Goal: Task Accomplishment & Management: Use online tool/utility

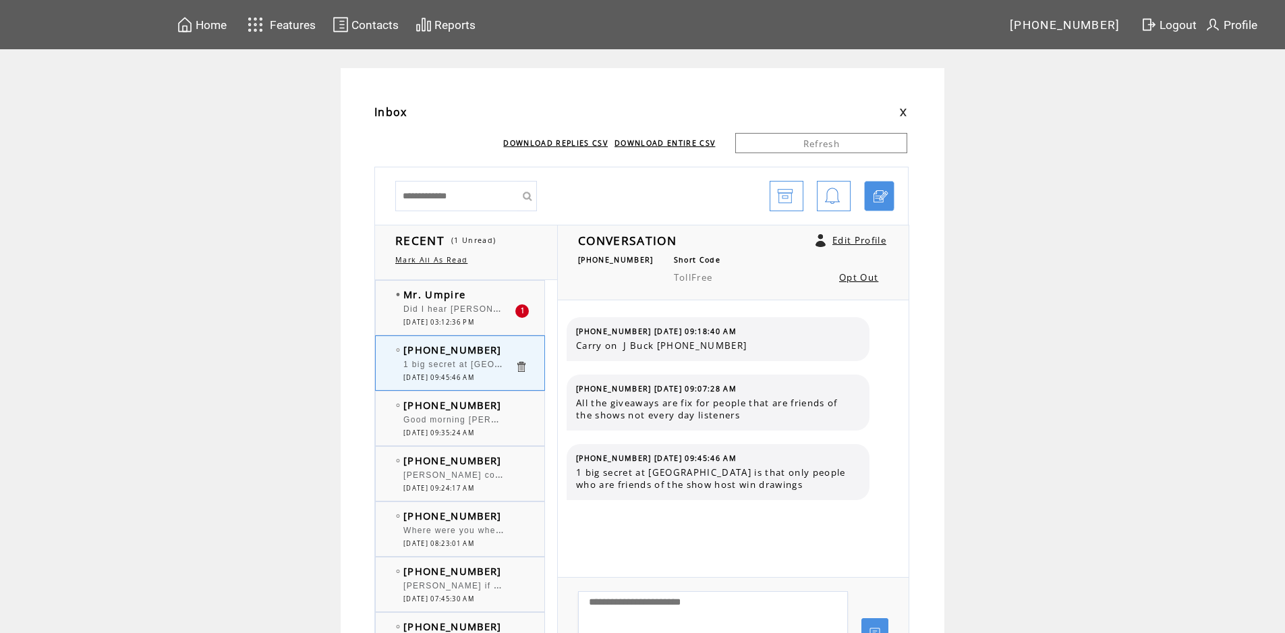
click at [500, 299] on td "Mr. Umpire" at bounding box center [458, 293] width 111 height 13
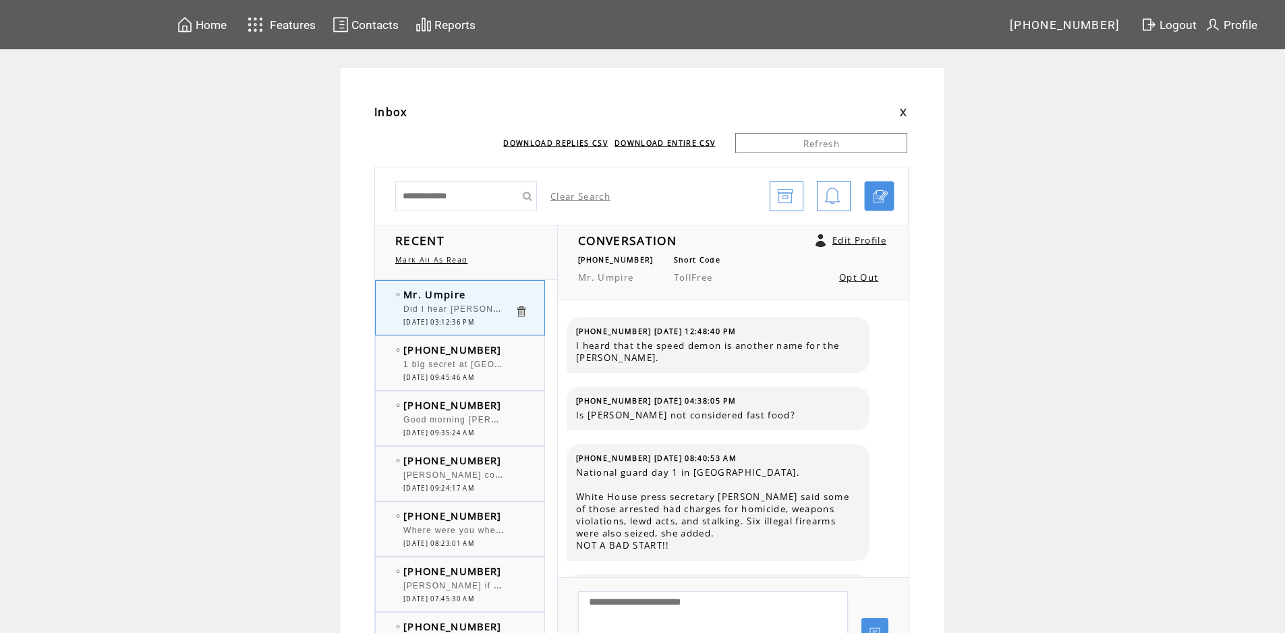
scroll to position [498, 0]
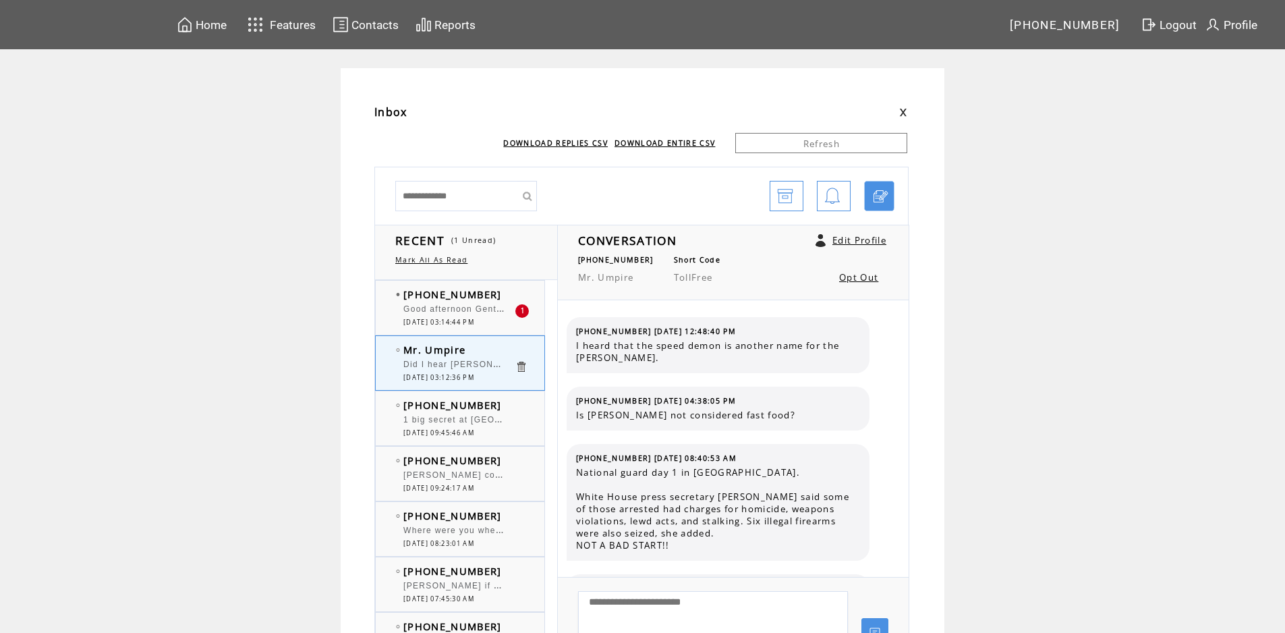
scroll to position [498, 0]
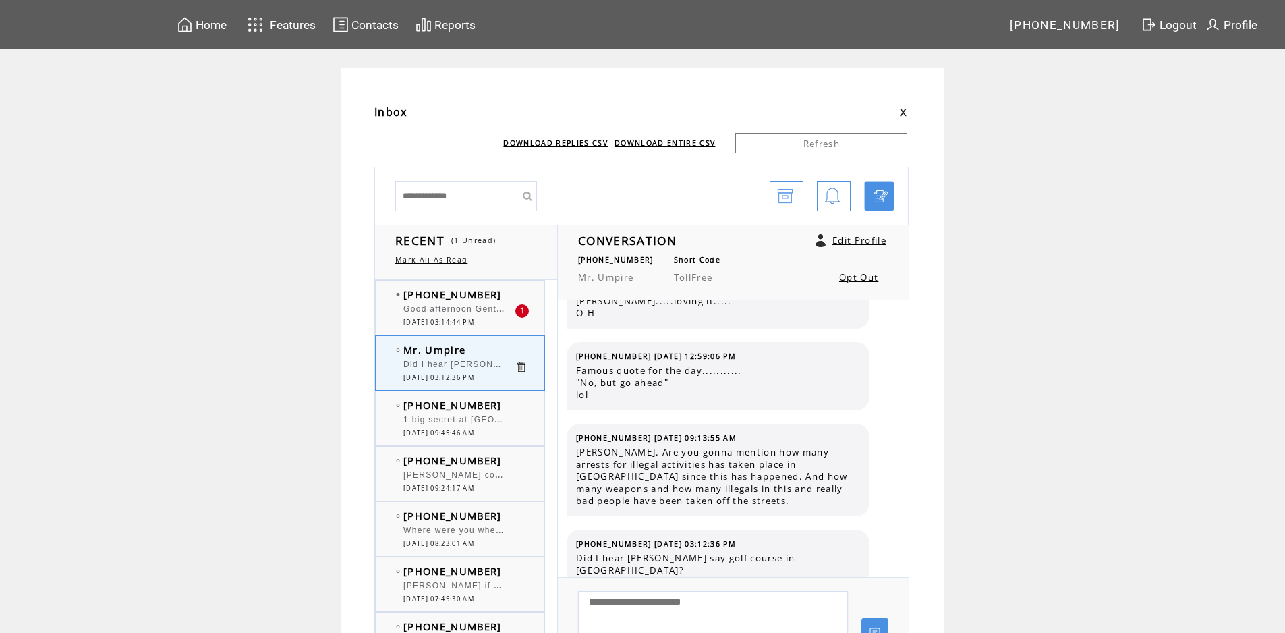
click at [499, 290] on td "[PHONE_NUMBER]" at bounding box center [458, 293] width 111 height 13
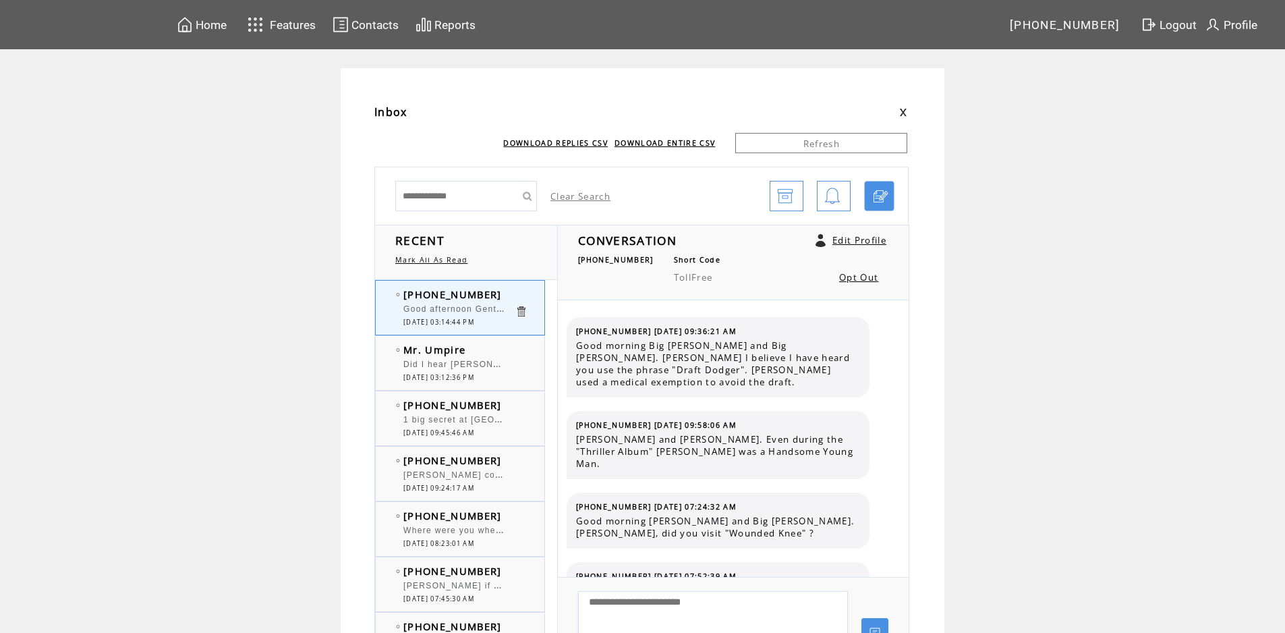
scroll to position [3159, 0]
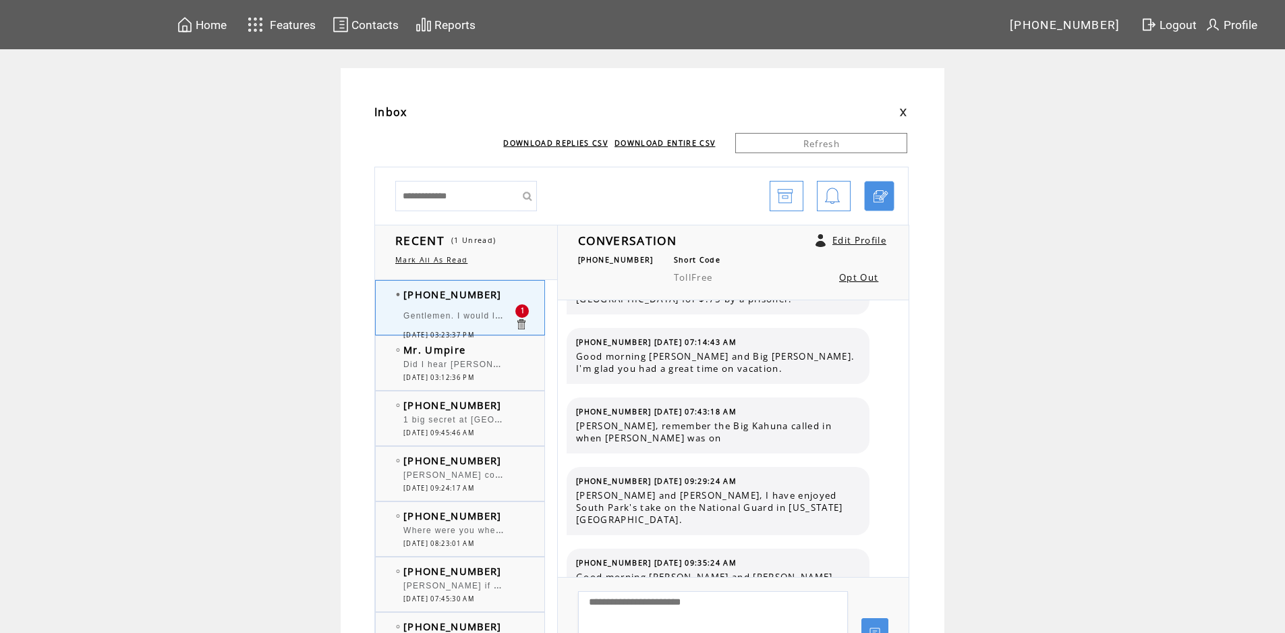
click at [512, 353] on td "Mr. Umpire" at bounding box center [458, 349] width 111 height 13
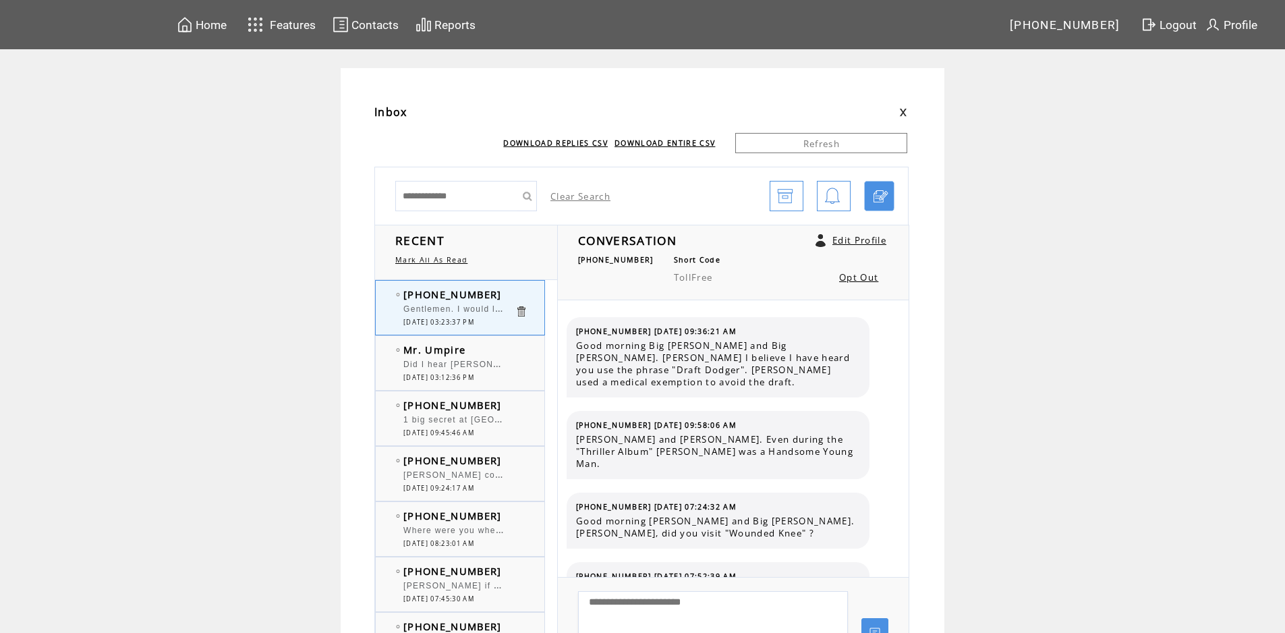
scroll to position [3228, 0]
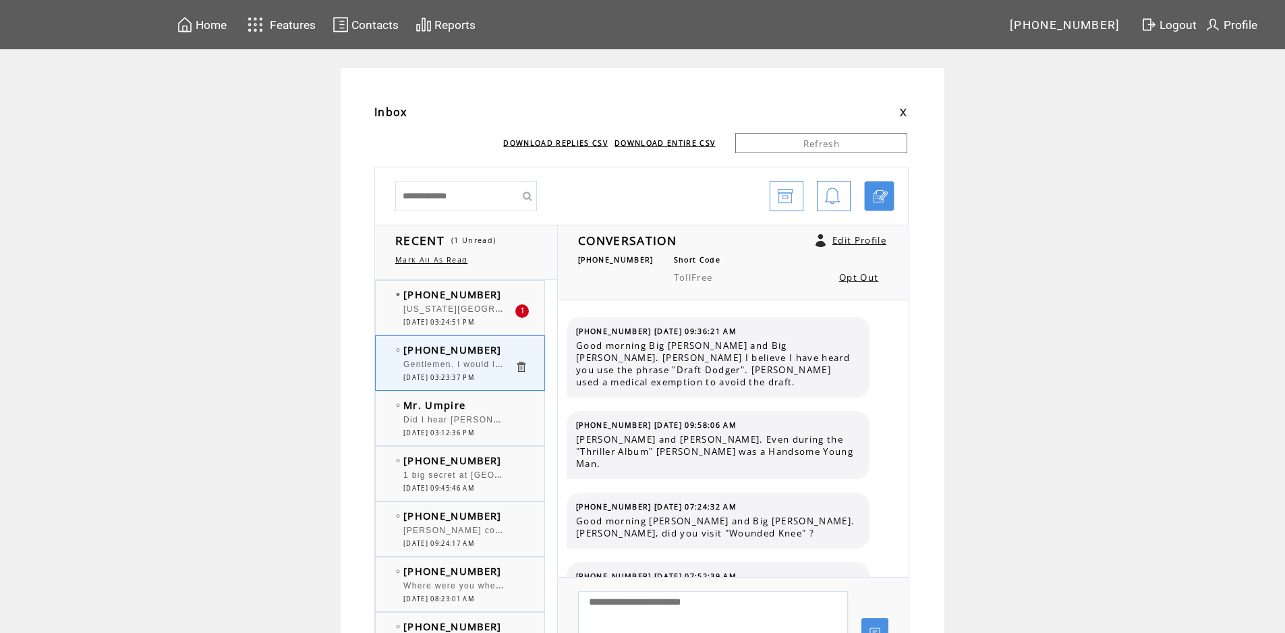
scroll to position [3228, 0]
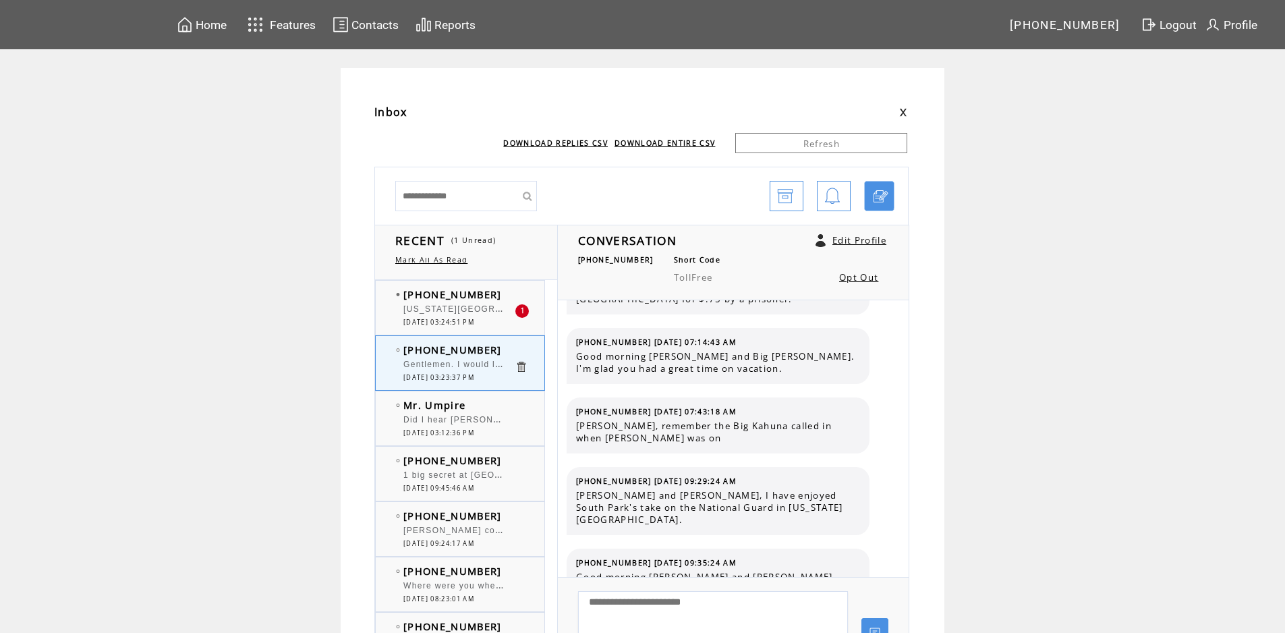
click at [505, 291] on td "[PHONE_NUMBER]" at bounding box center [458, 293] width 111 height 13
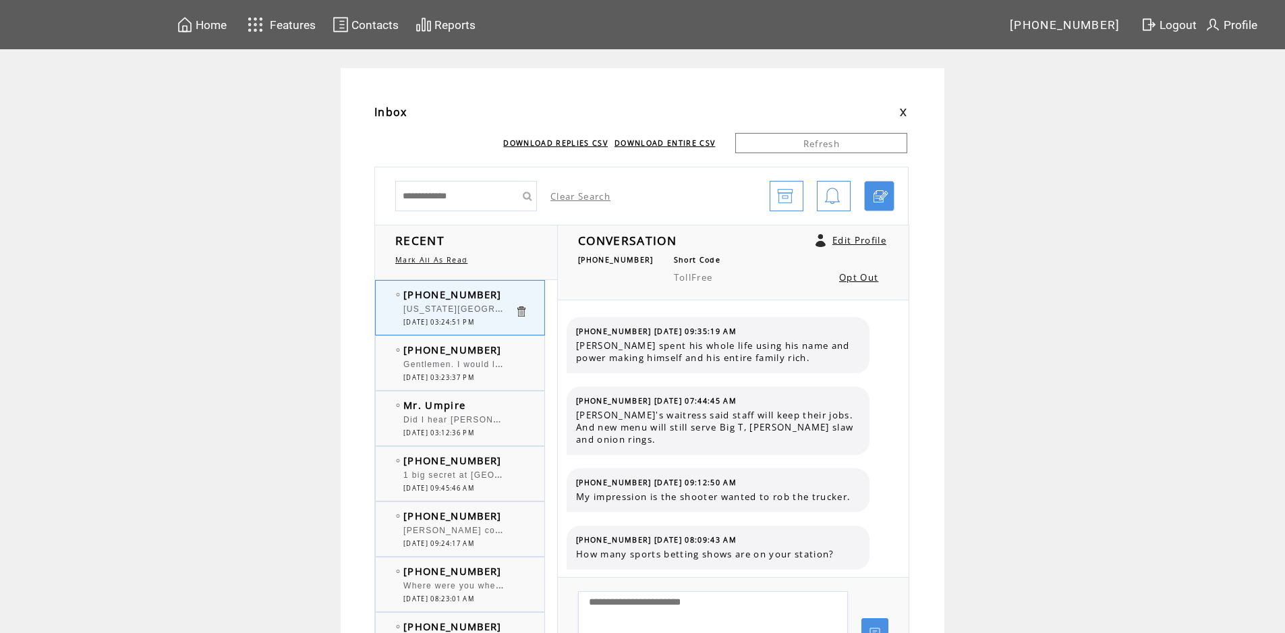
scroll to position [1092, 0]
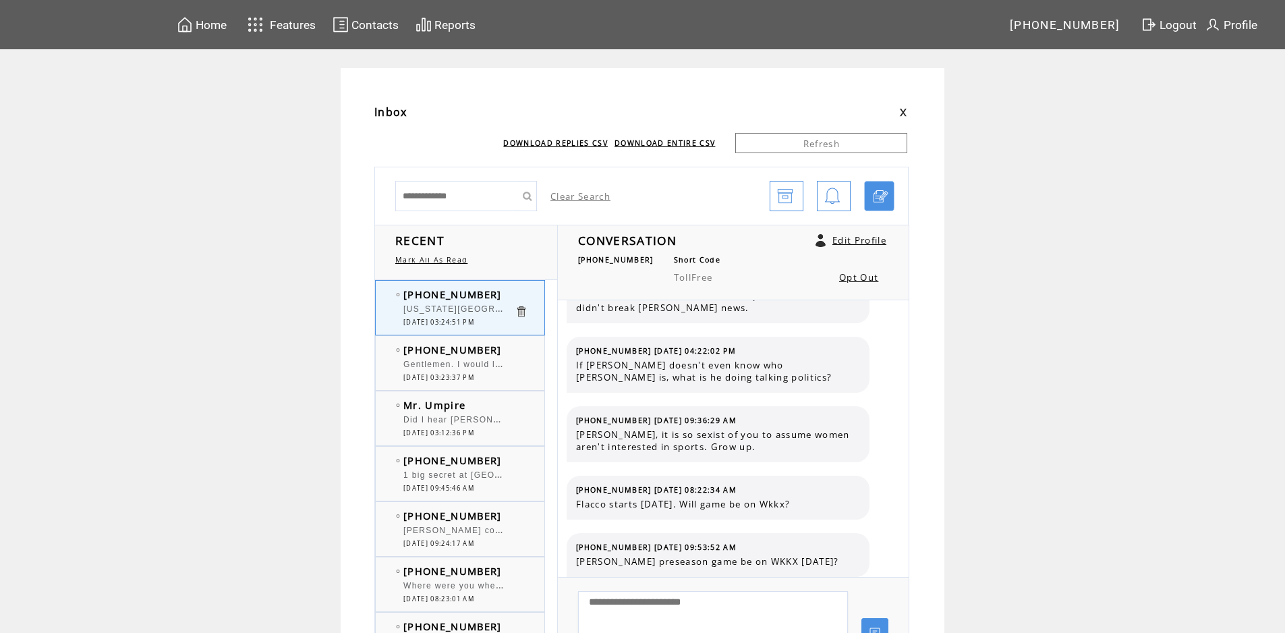
click at [503, 350] on td "[PHONE_NUMBER]" at bounding box center [458, 349] width 111 height 13
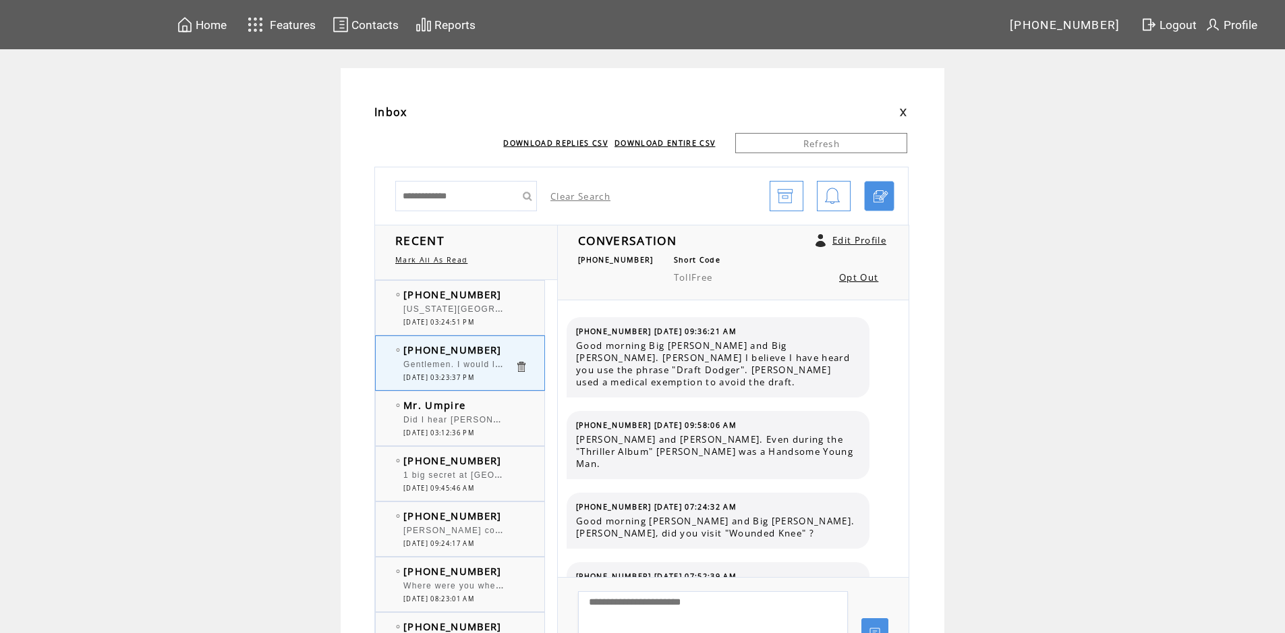
scroll to position [3228, 0]
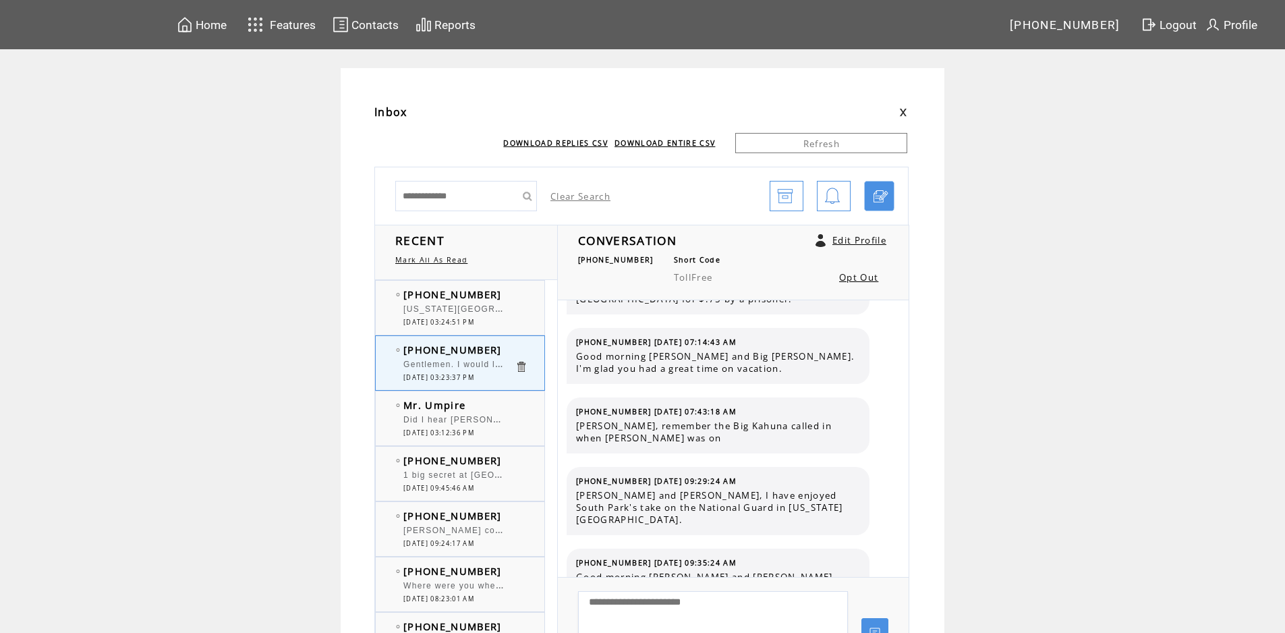
click at [502, 299] on td "[PHONE_NUMBER]" at bounding box center [458, 293] width 111 height 13
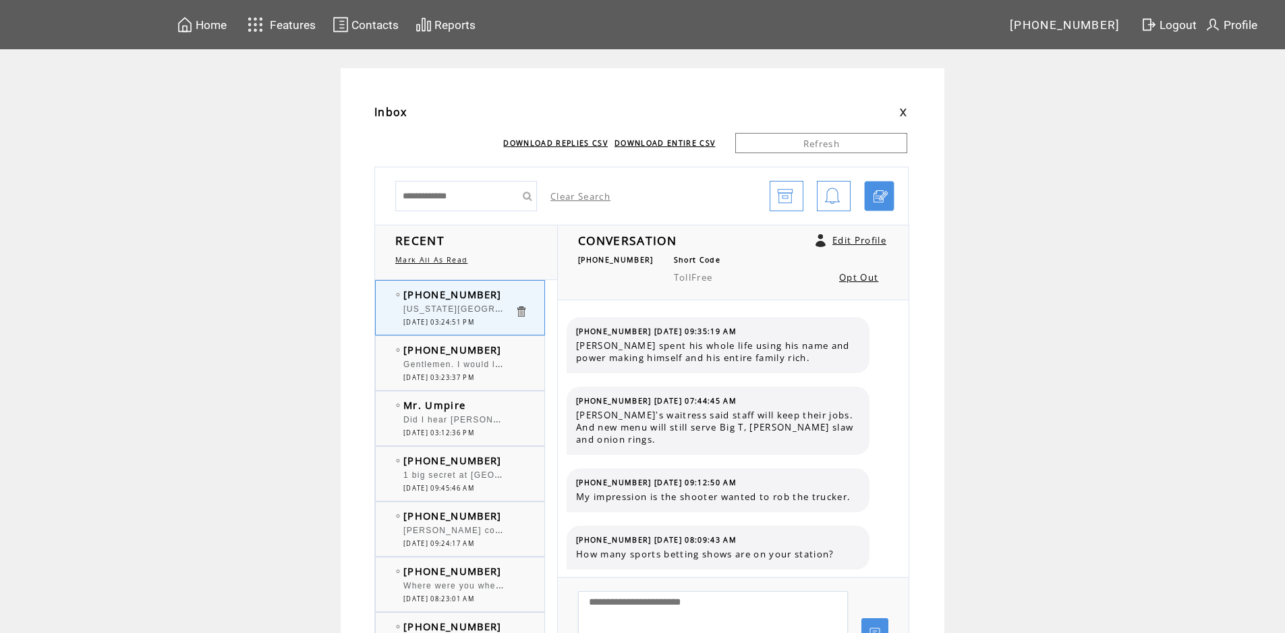
scroll to position [1092, 0]
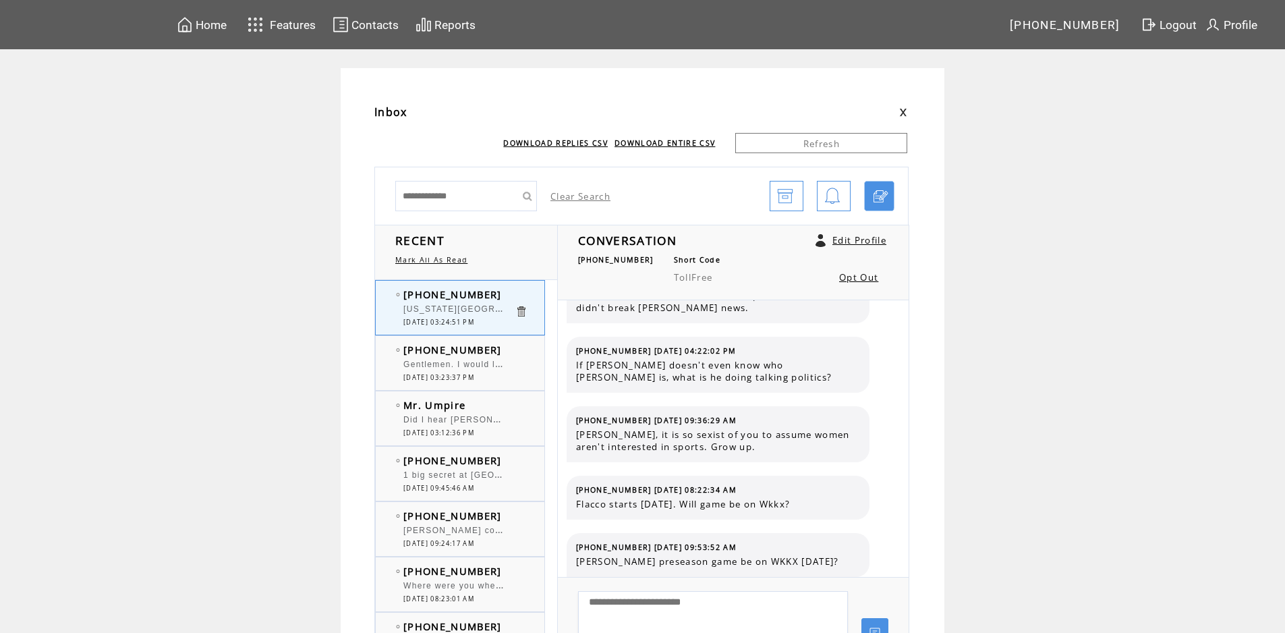
click at [507, 347] on td "[PHONE_NUMBER]" at bounding box center [458, 349] width 111 height 13
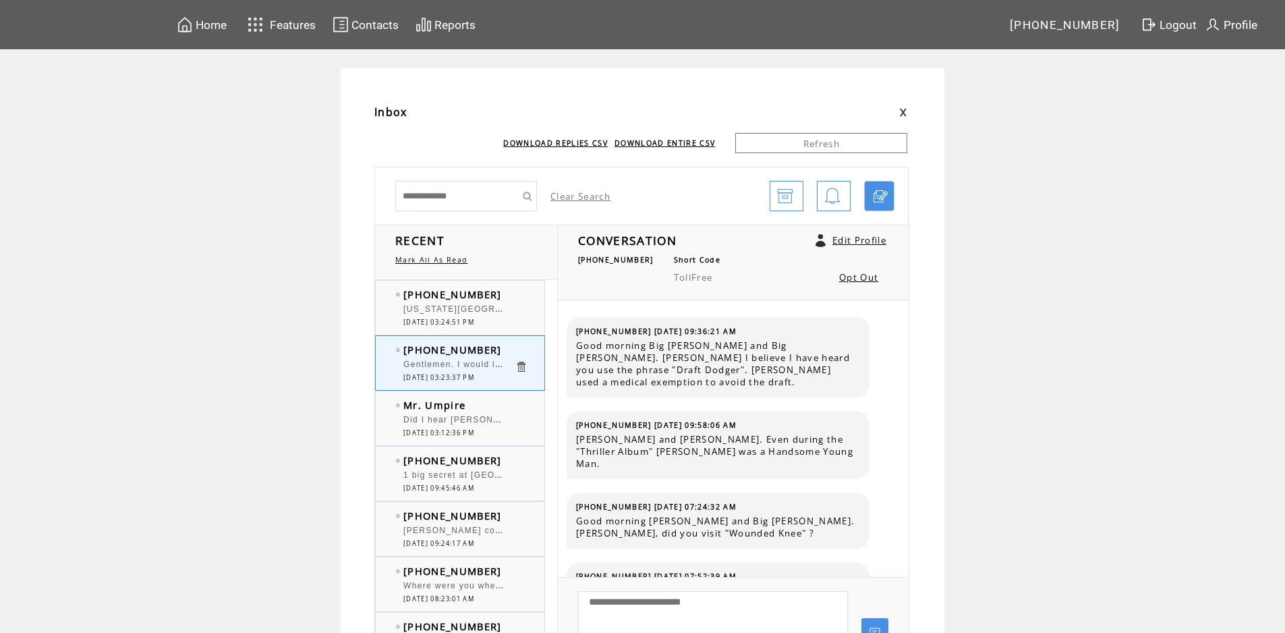
scroll to position [3228, 0]
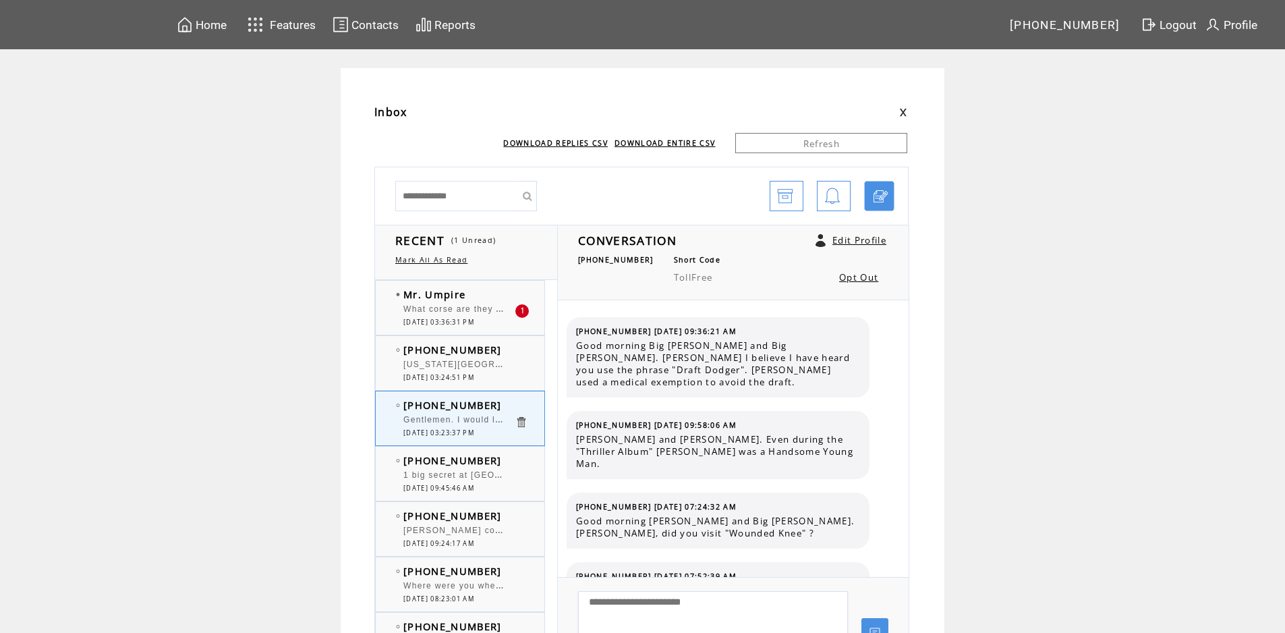
scroll to position [3228, 0]
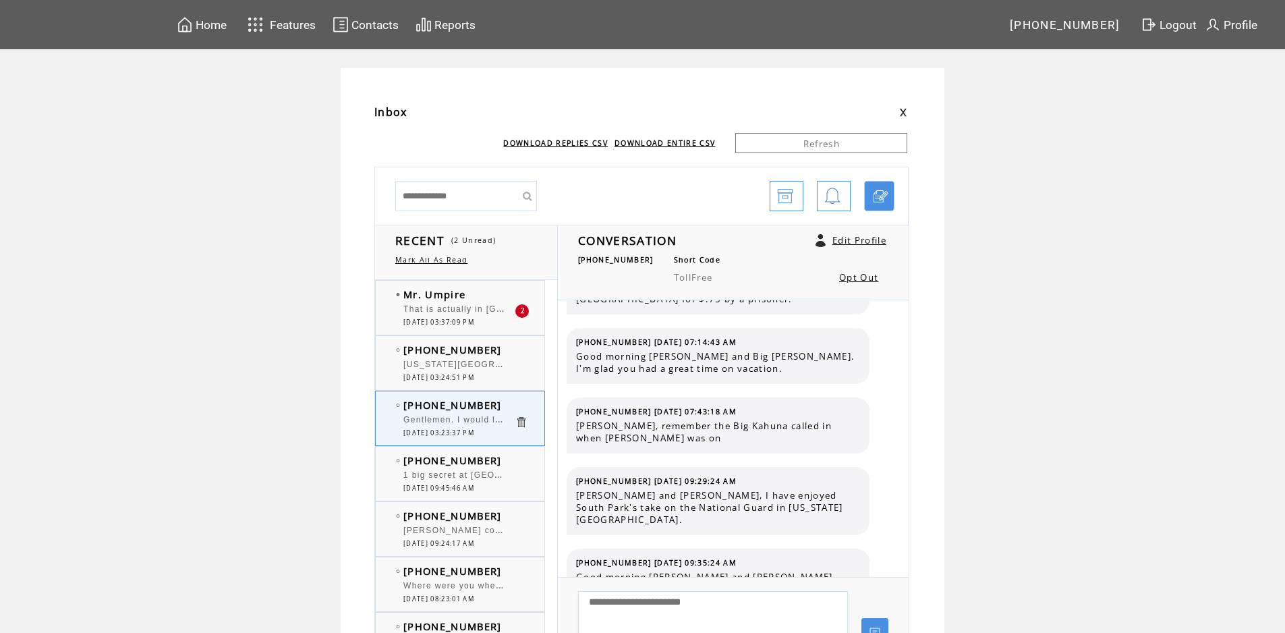
click at [500, 295] on td "Mr. Umpire" at bounding box center [458, 293] width 111 height 13
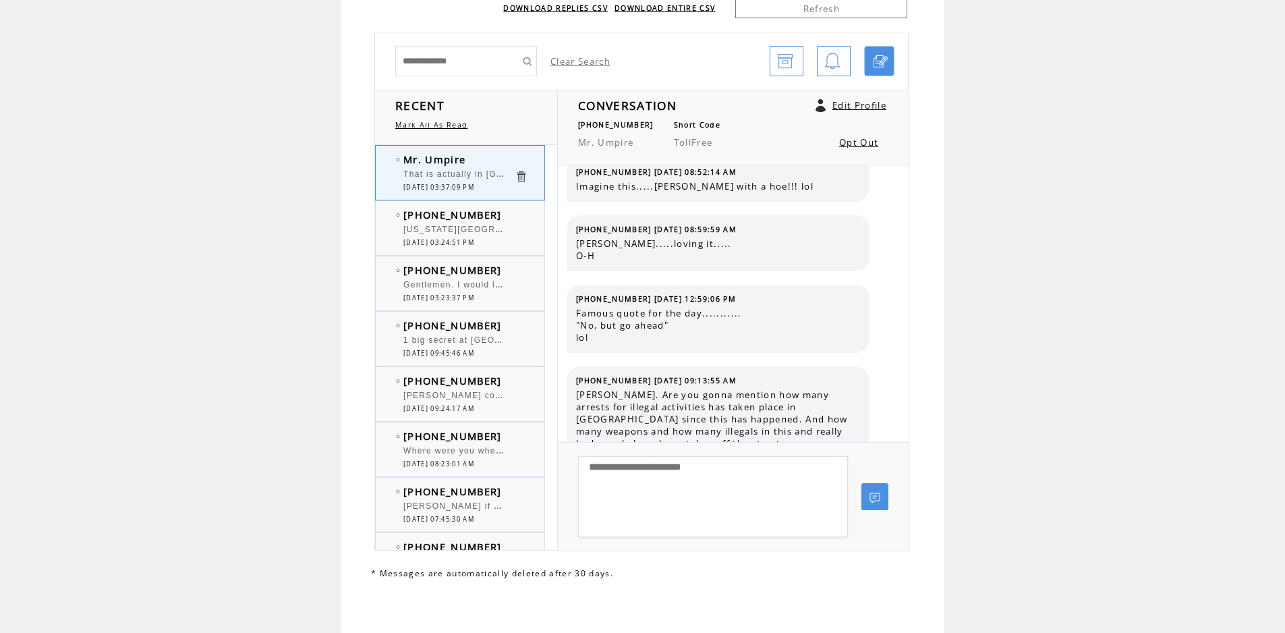
scroll to position [612, 0]
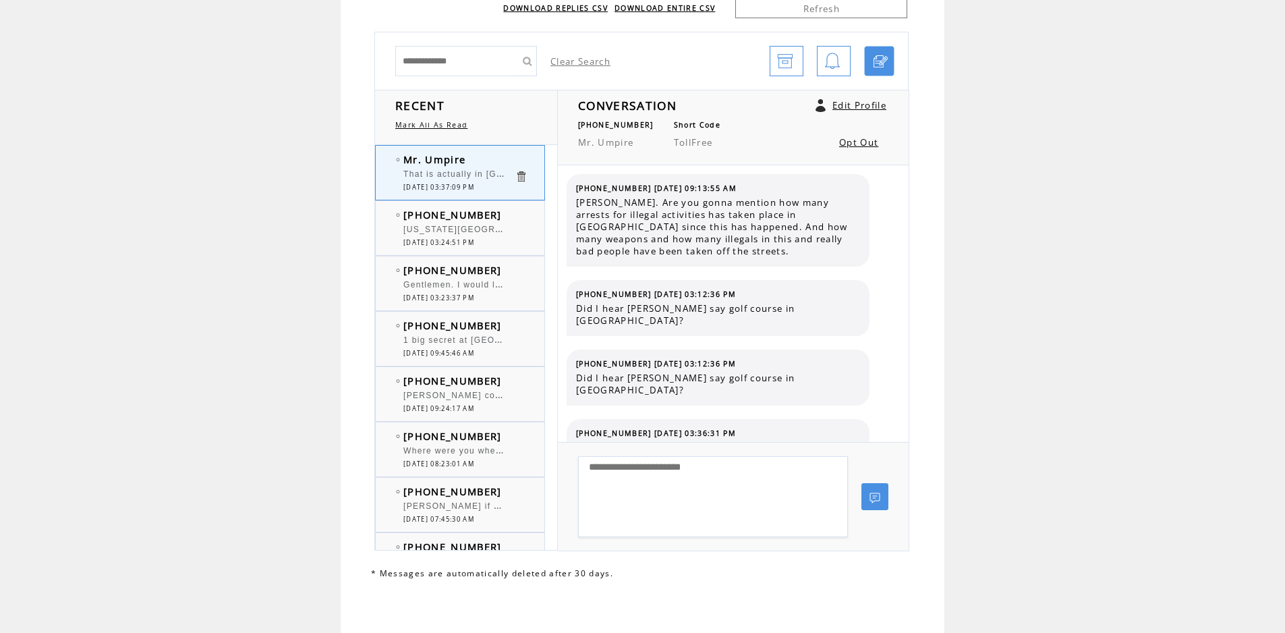
click at [498, 214] on td "[PHONE_NUMBER]" at bounding box center [458, 214] width 111 height 13
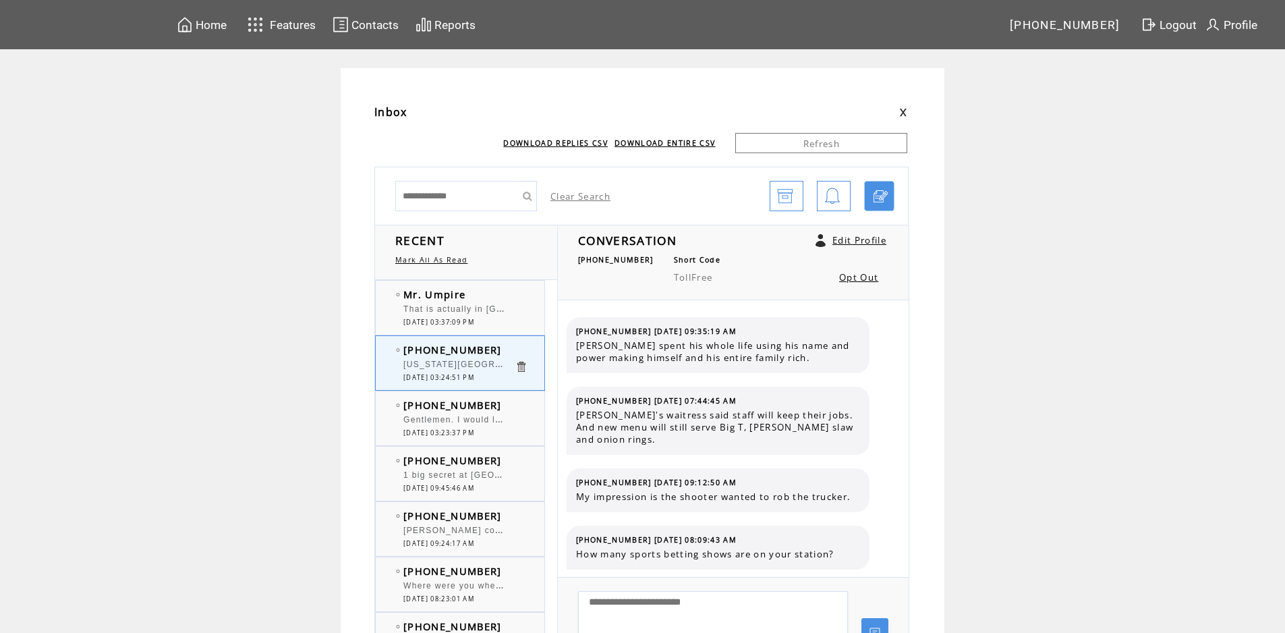
scroll to position [1092, 0]
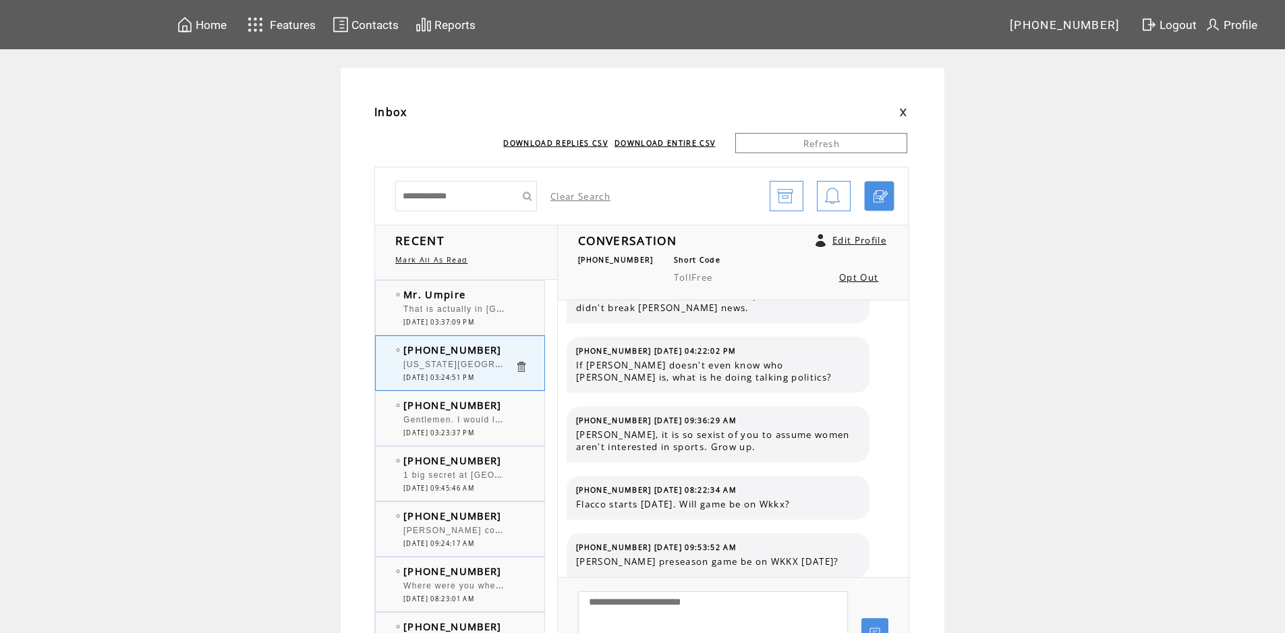
click at [511, 299] on td "Mr. Umpire" at bounding box center [458, 293] width 111 height 13
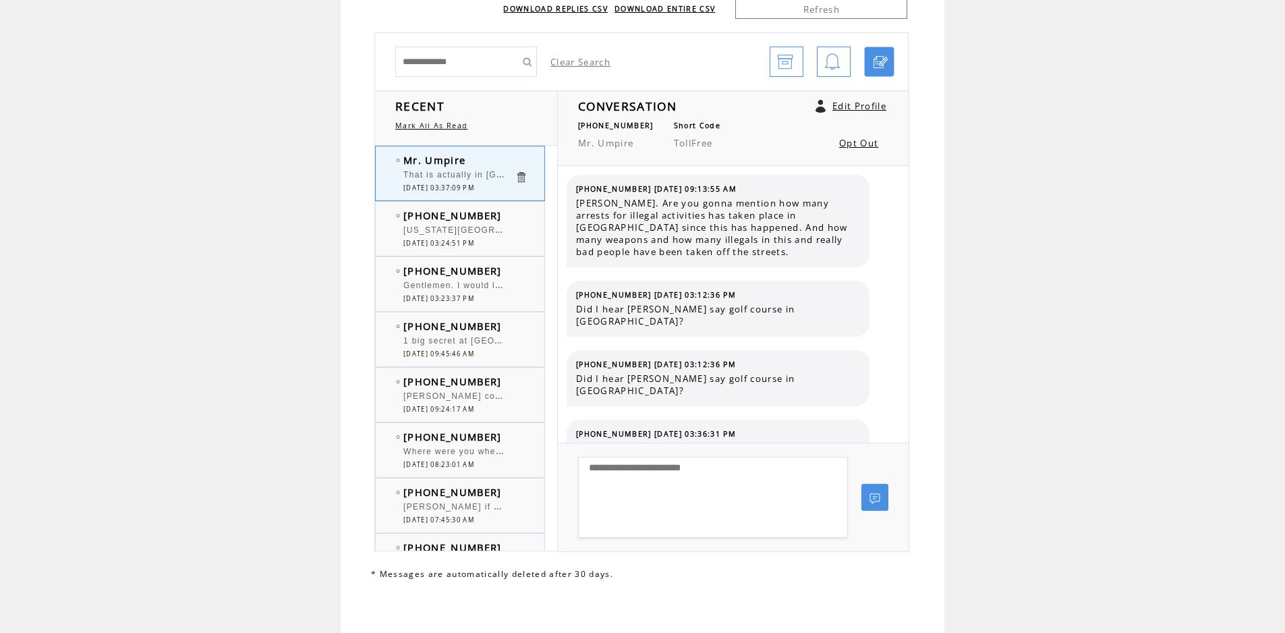
scroll to position [135, 0]
click at [498, 279] on div at bounding box center [458, 278] width 111 height 3
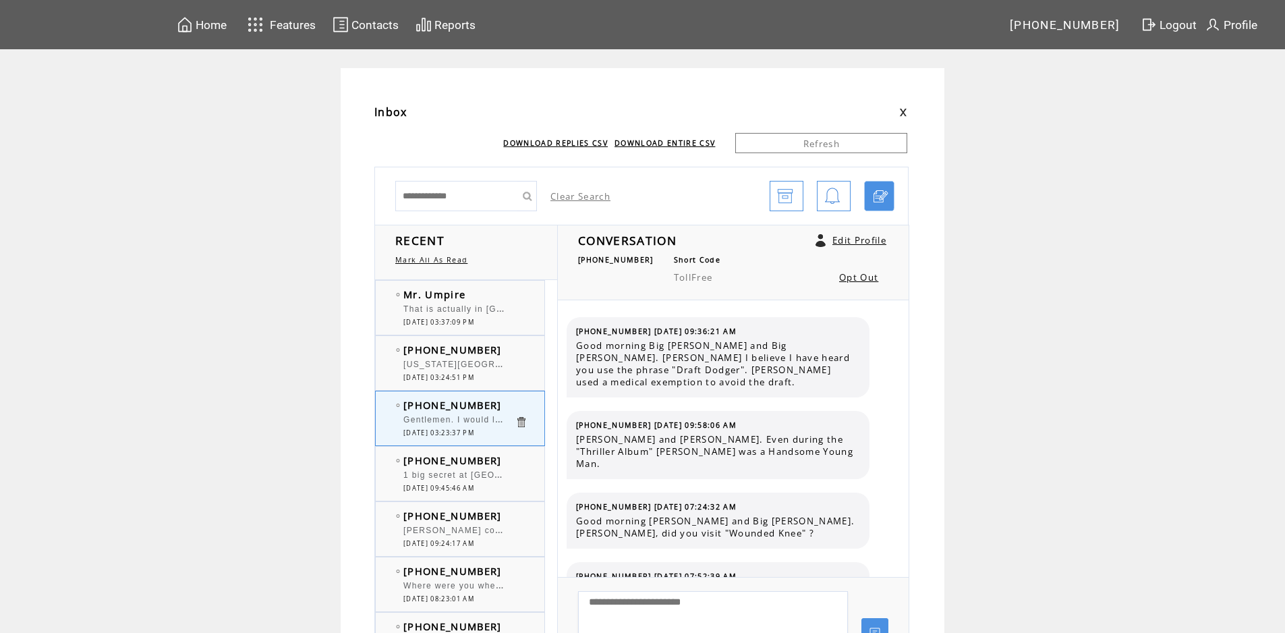
scroll to position [3228, 0]
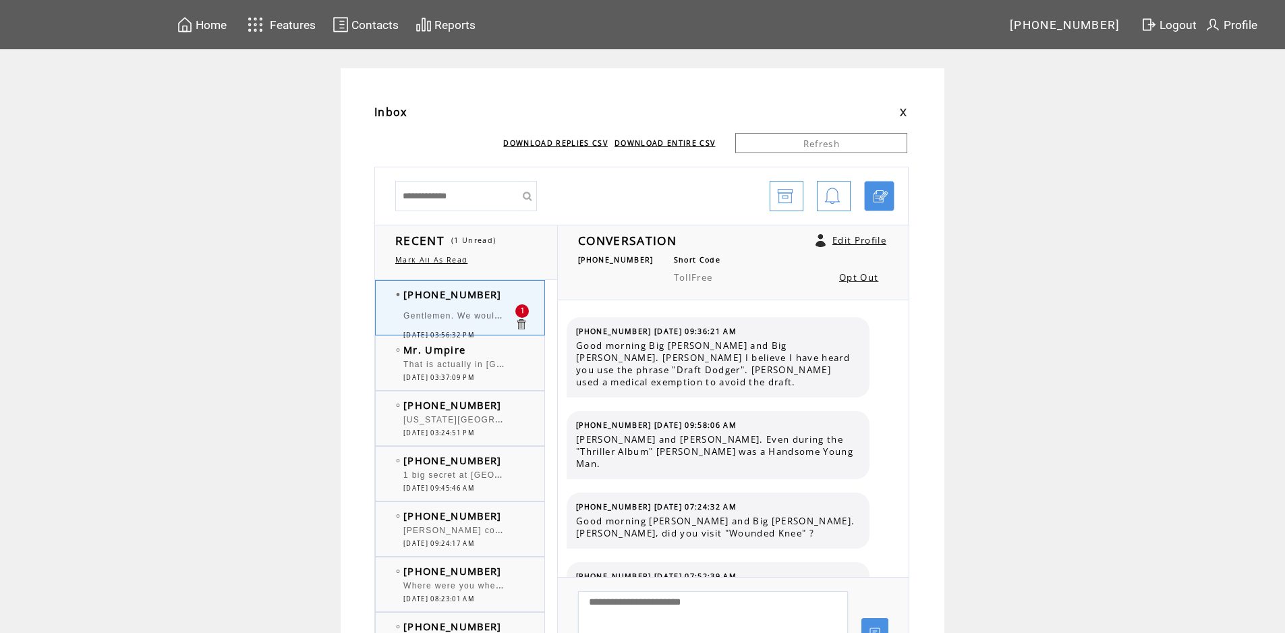
scroll to position [3322, 0]
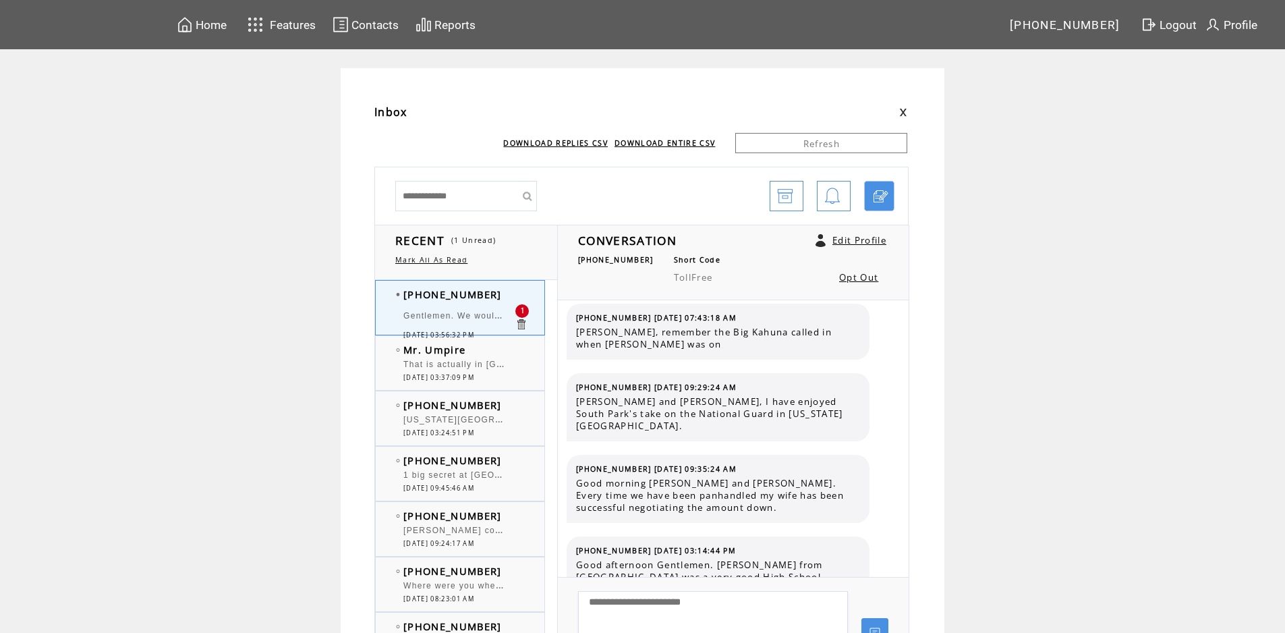
click at [486, 303] on div at bounding box center [458, 302] width 111 height 3
click at [505, 348] on td "Mr. Umpire" at bounding box center [458, 349] width 111 height 13
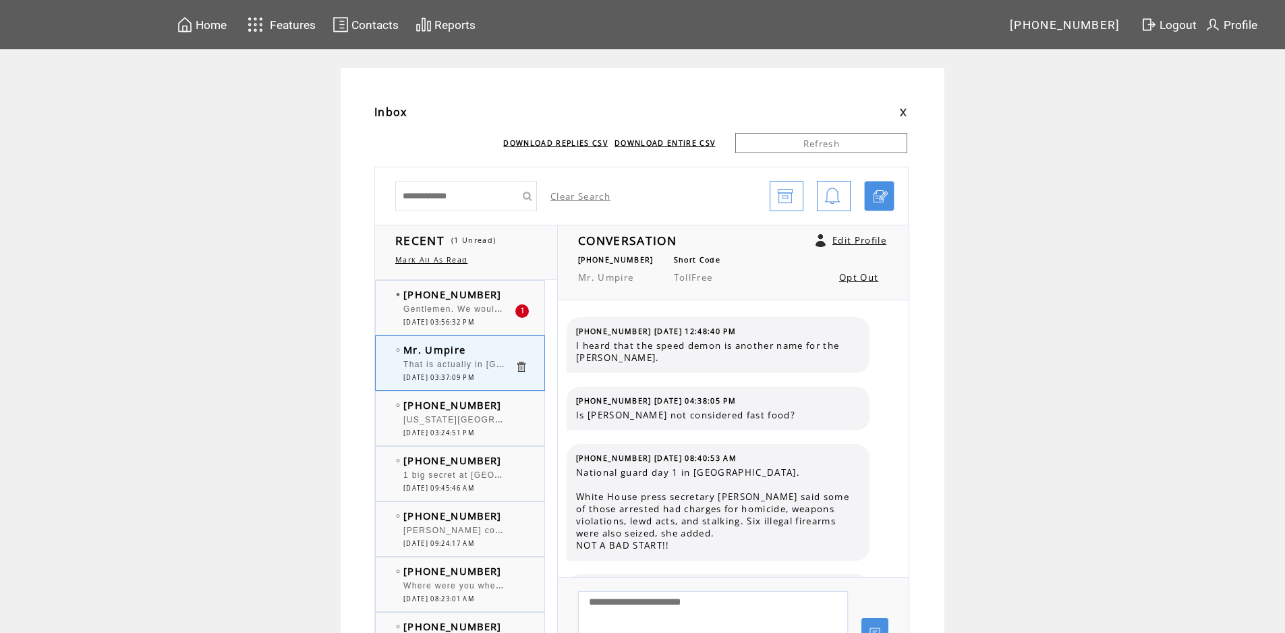
scroll to position [612, 0]
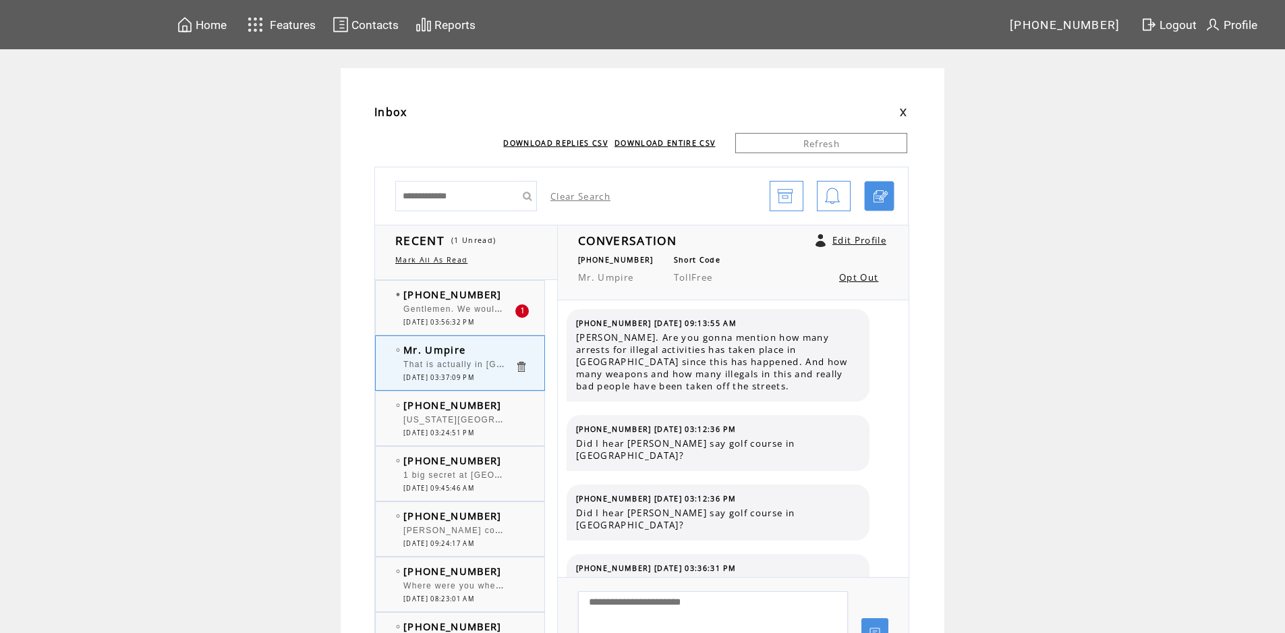
click at [502, 290] on td "[PHONE_NUMBER]" at bounding box center [458, 293] width 111 height 13
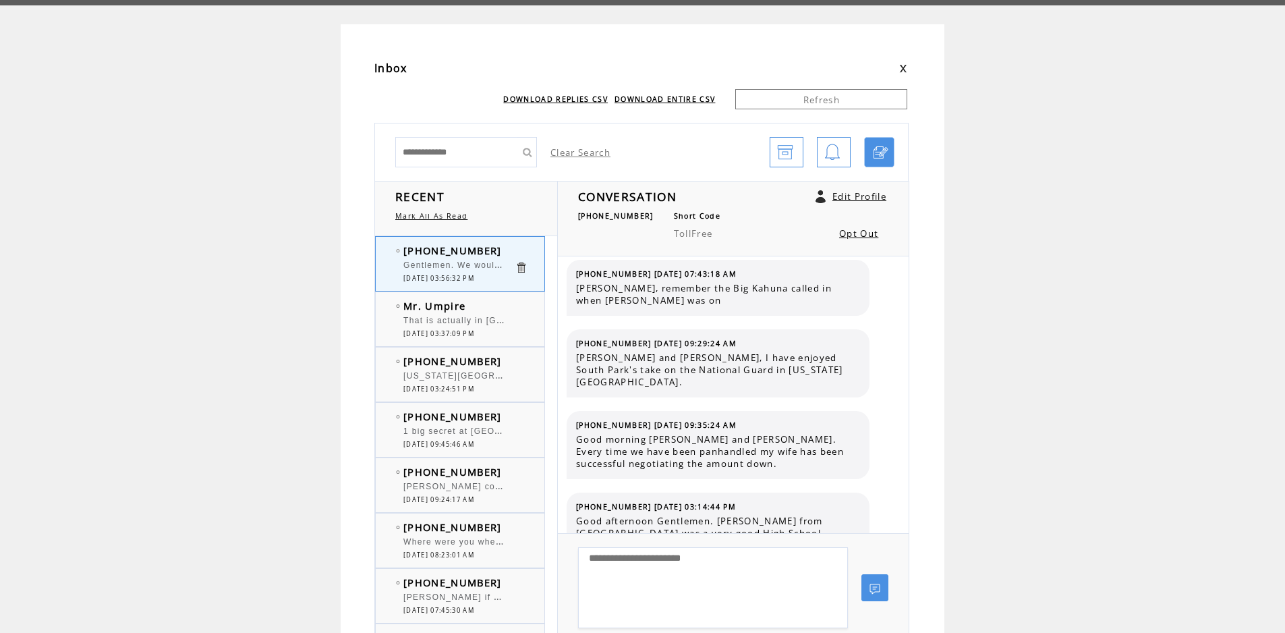
scroll to position [67, 0]
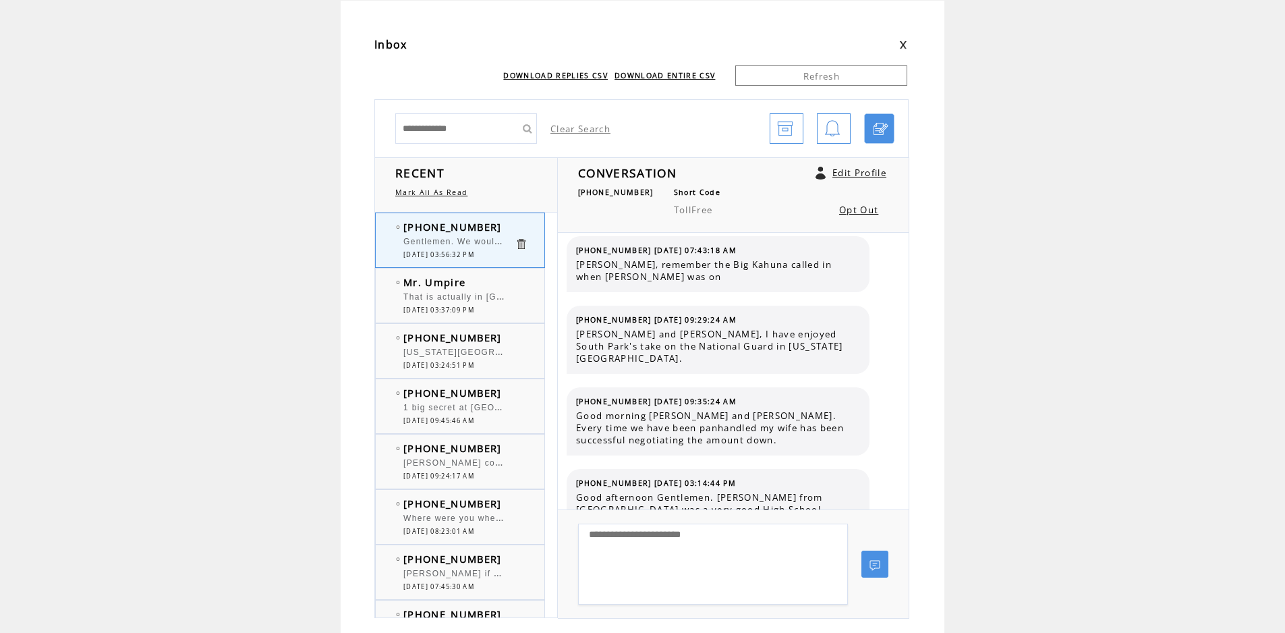
click at [488, 290] on div at bounding box center [458, 290] width 111 height 3
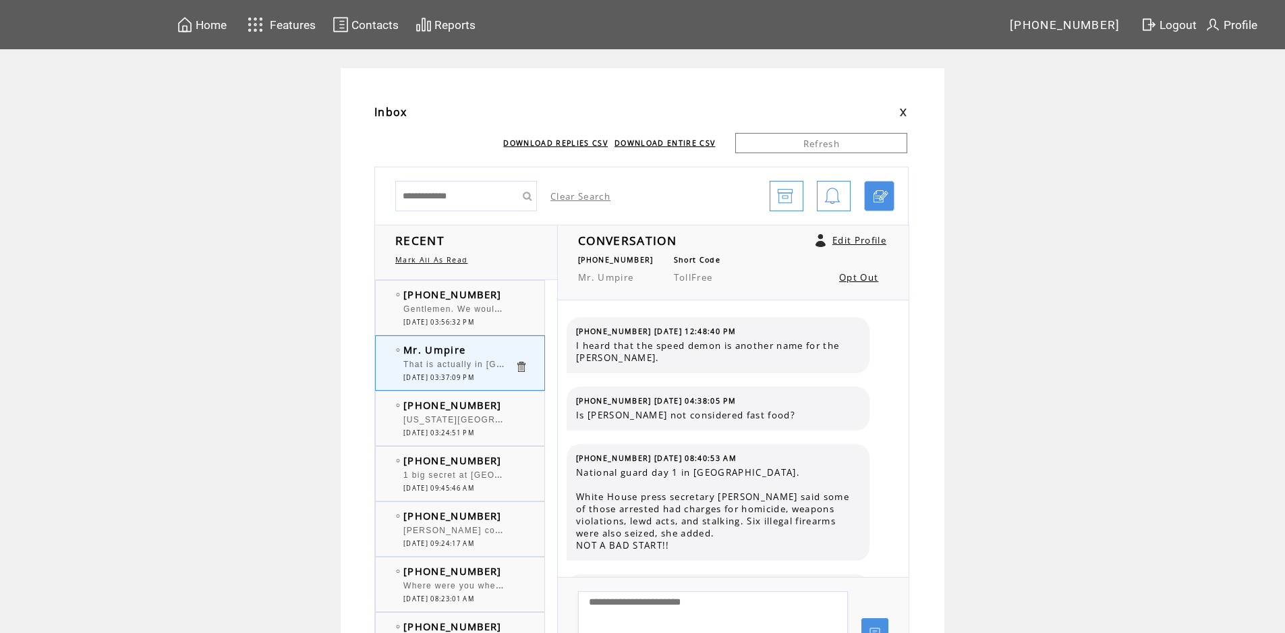
scroll to position [612, 0]
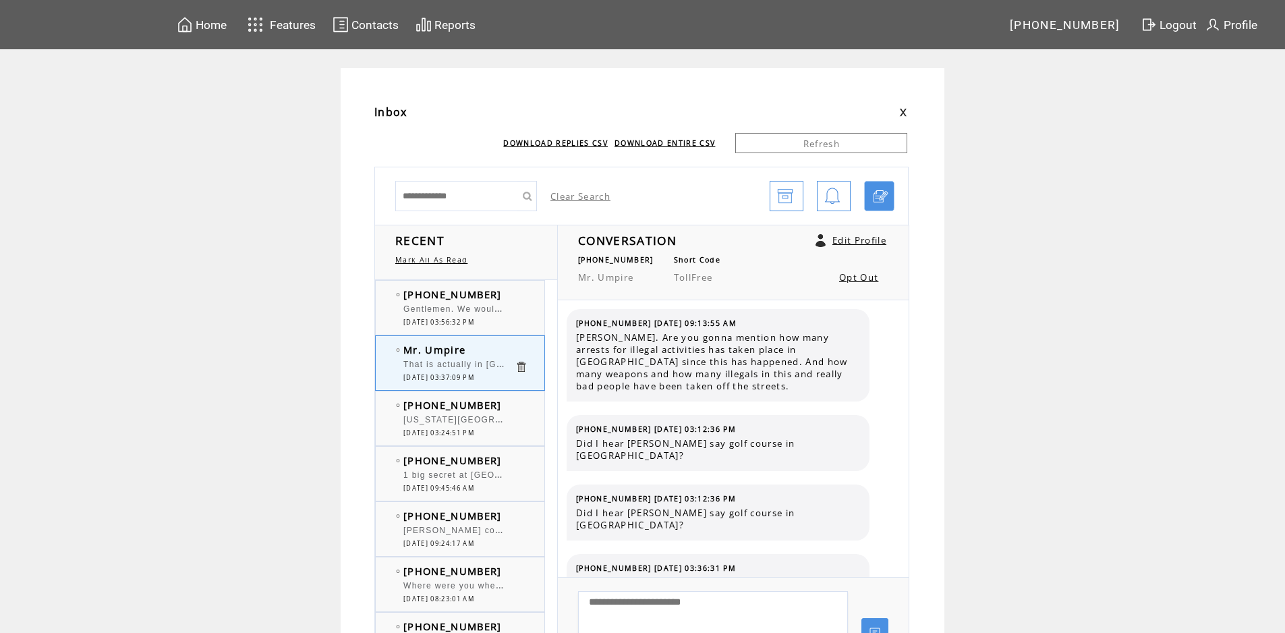
click at [515, 292] on td "[PHONE_NUMBER]" at bounding box center [458, 293] width 111 height 13
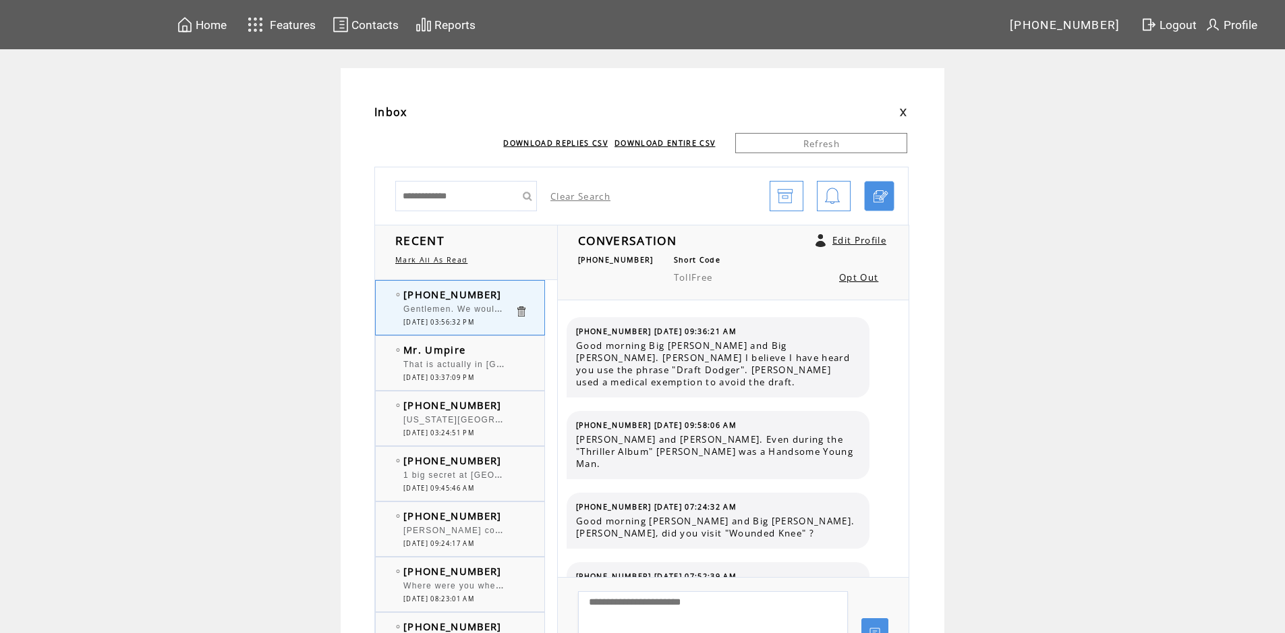
scroll to position [3322, 0]
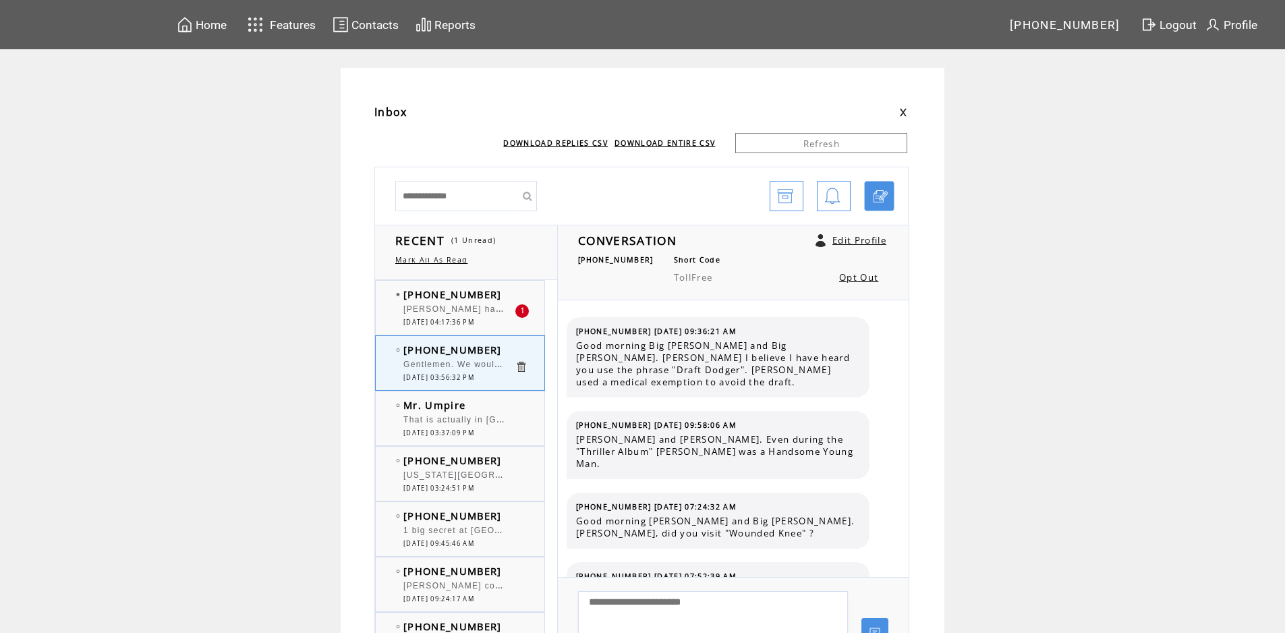
scroll to position [3322, 0]
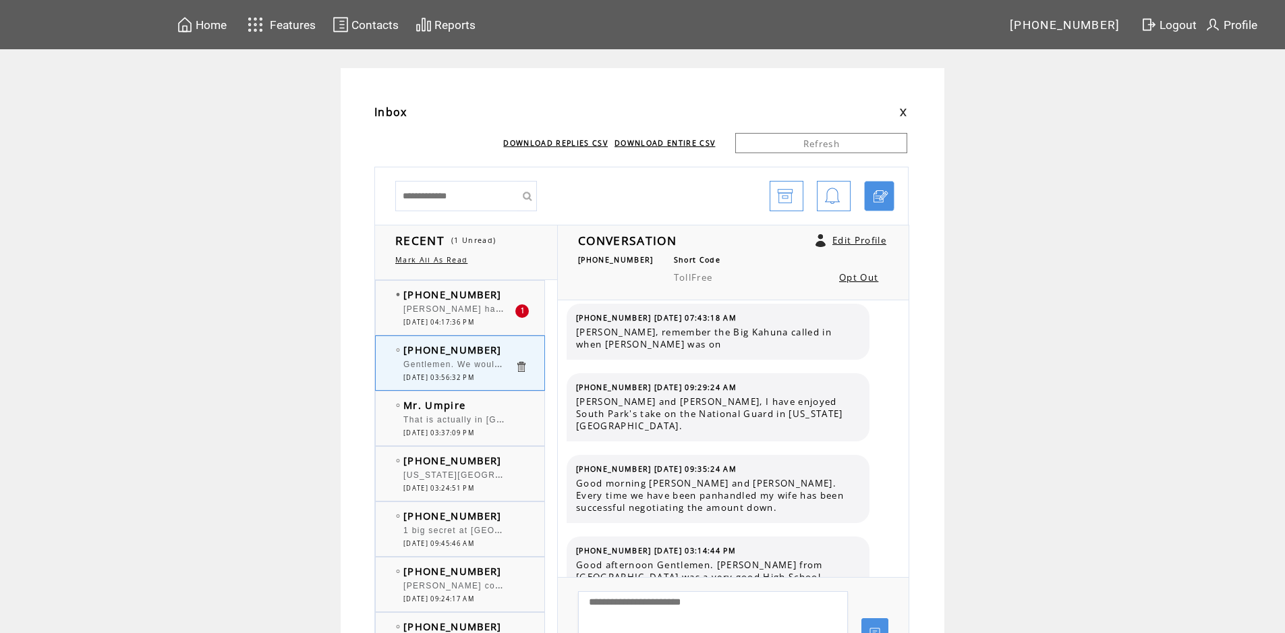
click at [501, 297] on td "[PHONE_NUMBER]" at bounding box center [458, 293] width 111 height 13
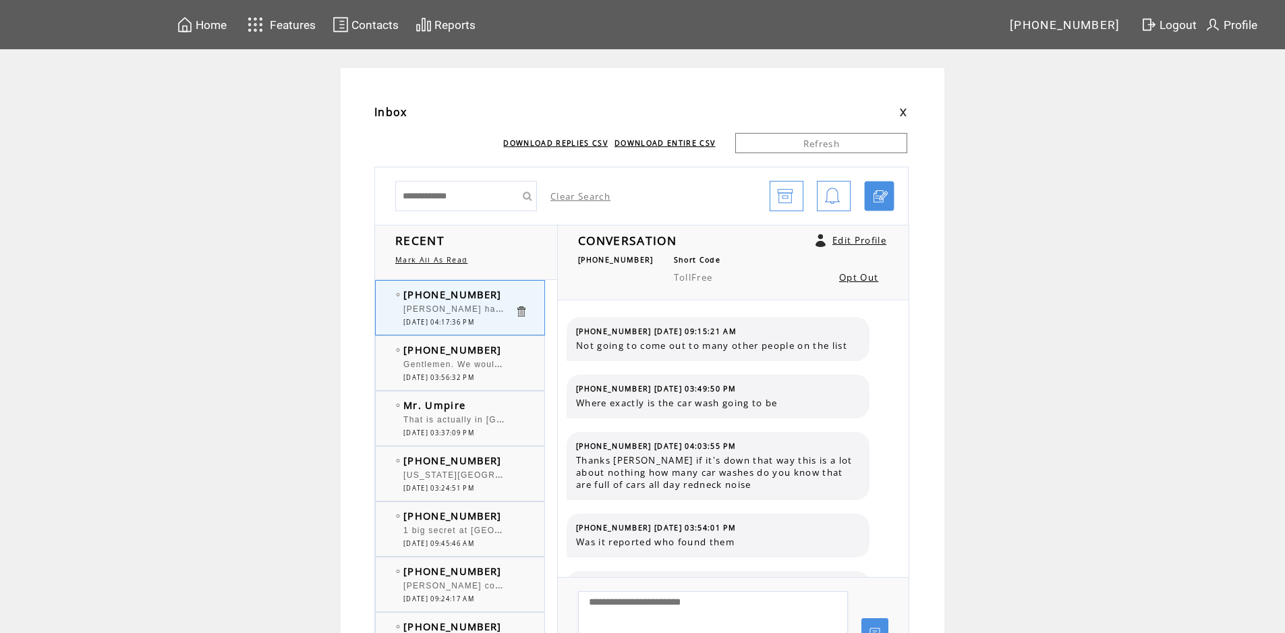
scroll to position [237, 0]
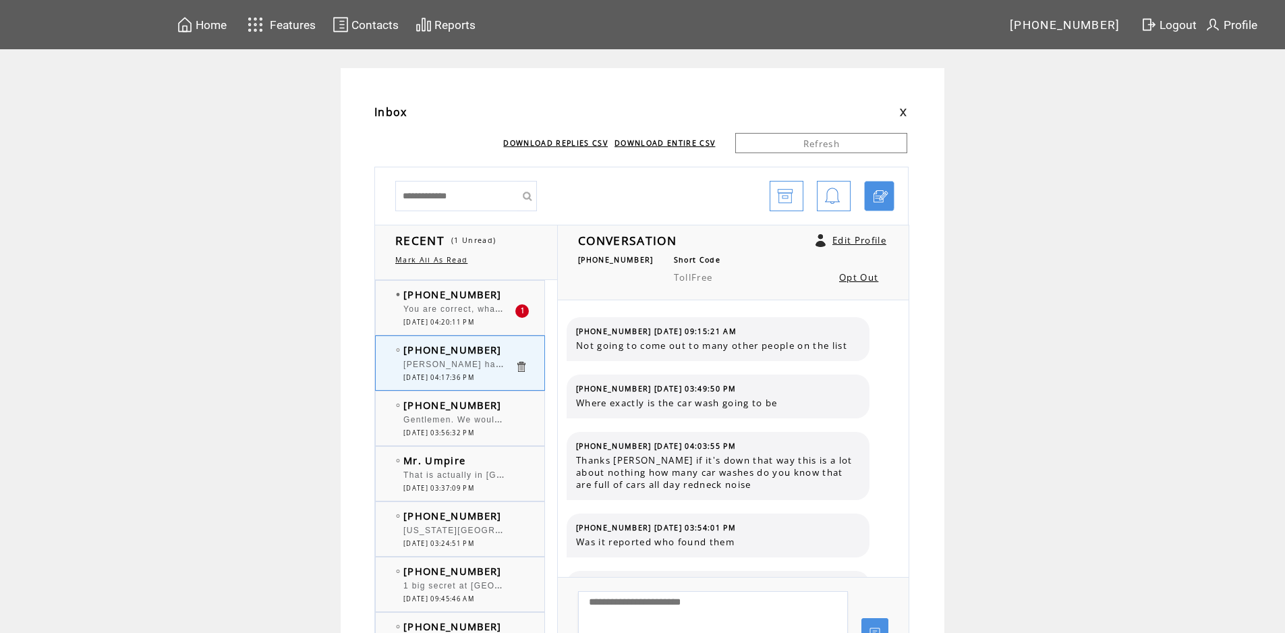
scroll to position [237, 0]
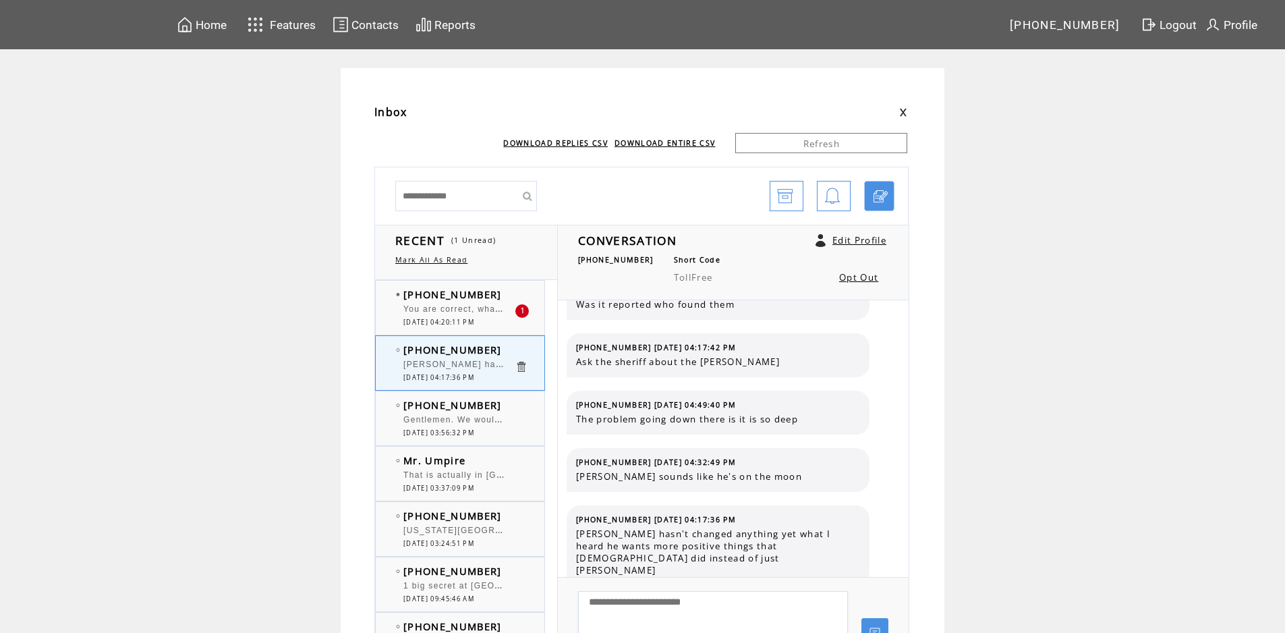
click at [505, 295] on td "[PHONE_NUMBER]" at bounding box center [458, 293] width 111 height 13
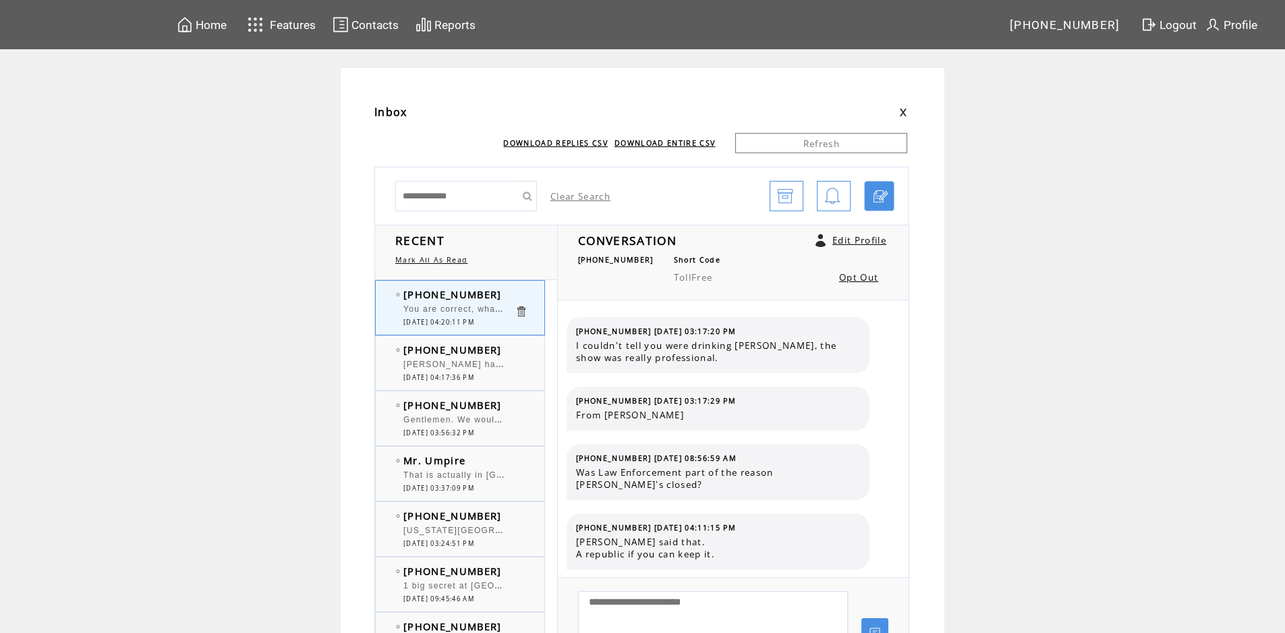
scroll to position [1182, 0]
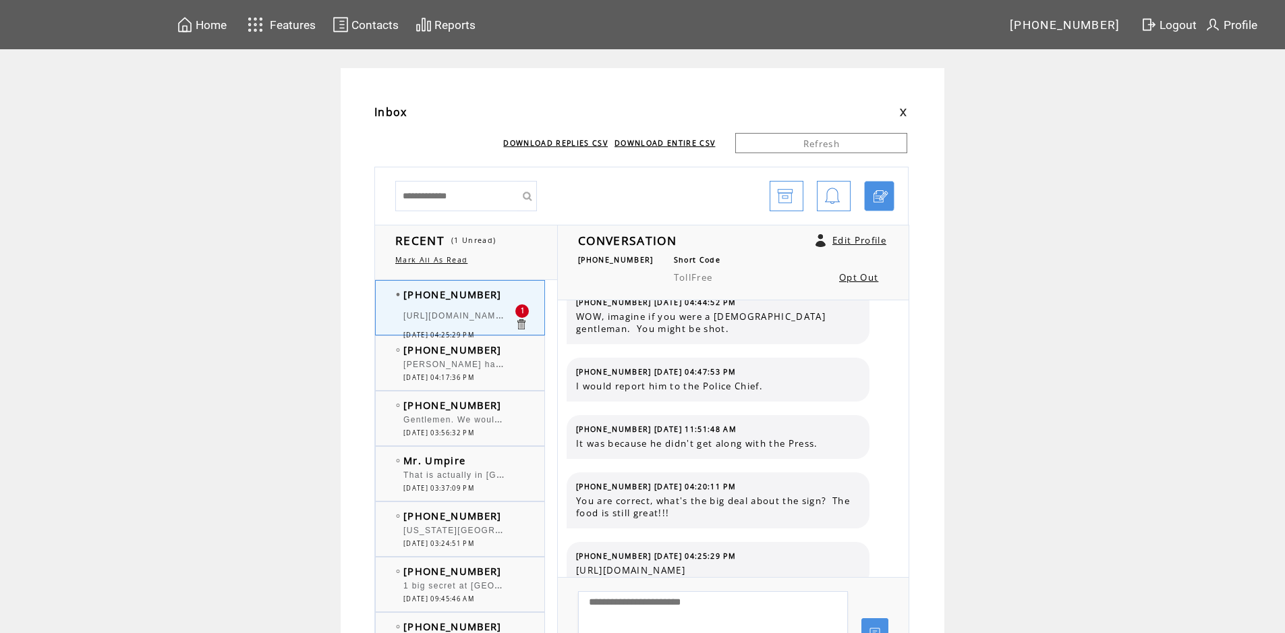
click at [482, 309] on td "[URL][DOMAIN_NAME]" at bounding box center [458, 317] width 111 height 26
click at [515, 351] on td "[PHONE_NUMBER]" at bounding box center [458, 349] width 111 height 13
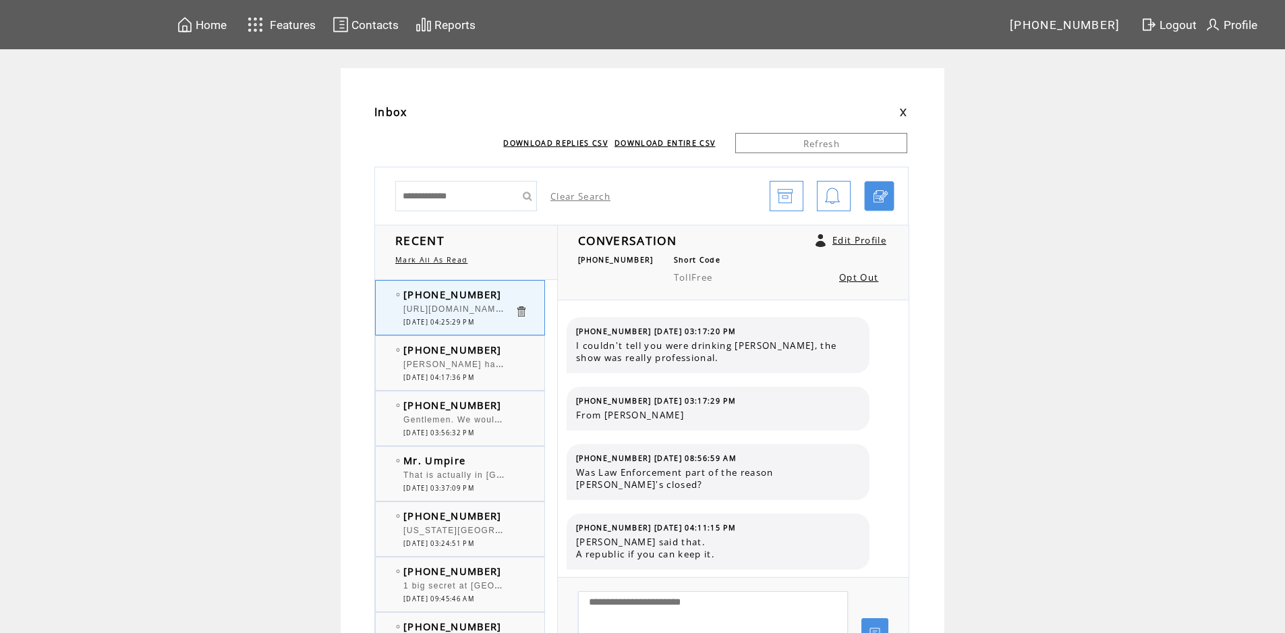
scroll to position [1252, 0]
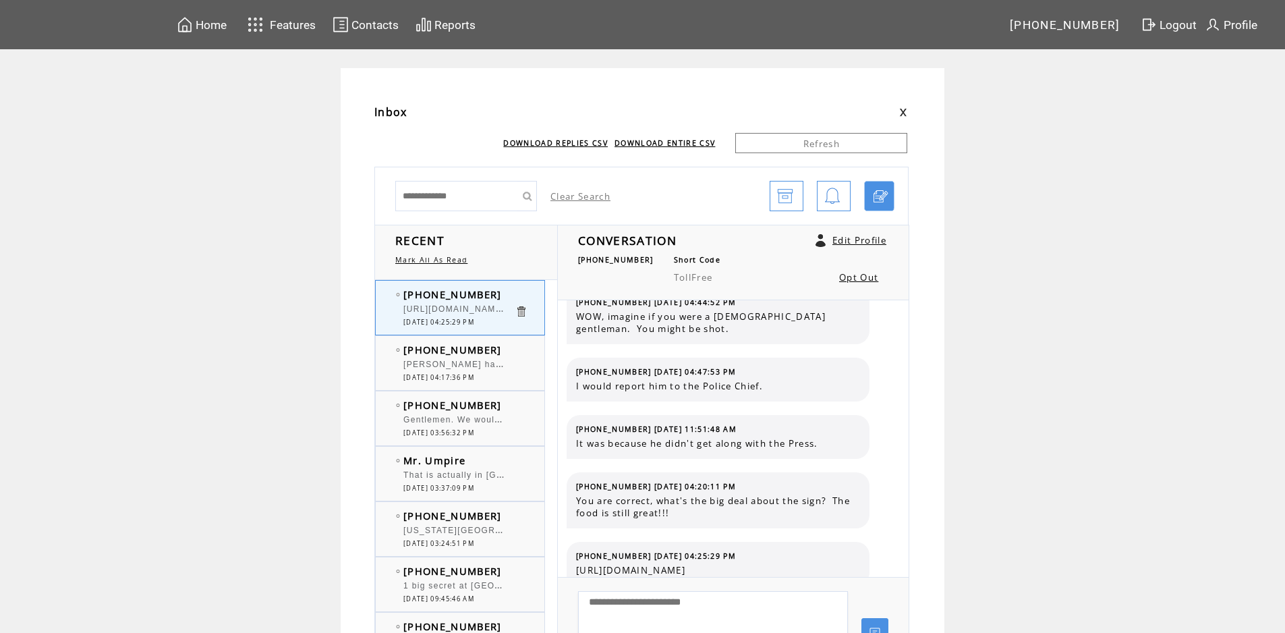
click at [825, 564] on span "[URL][DOMAIN_NAME]" at bounding box center [717, 570] width 283 height 12
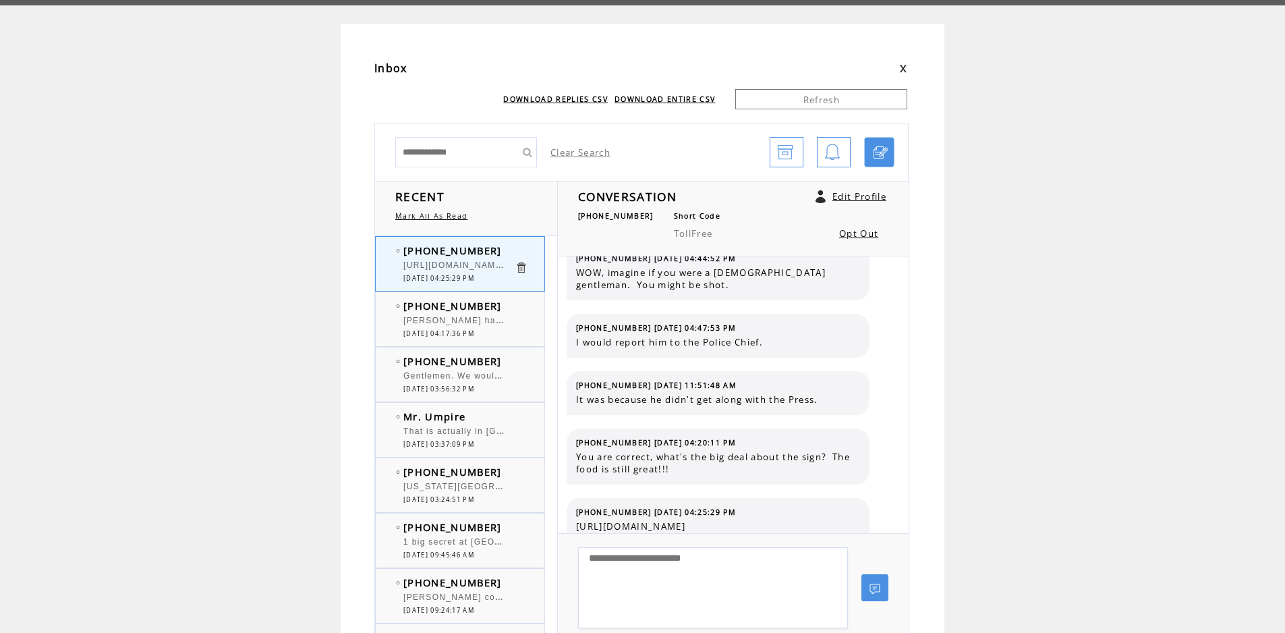
scroll to position [67, 0]
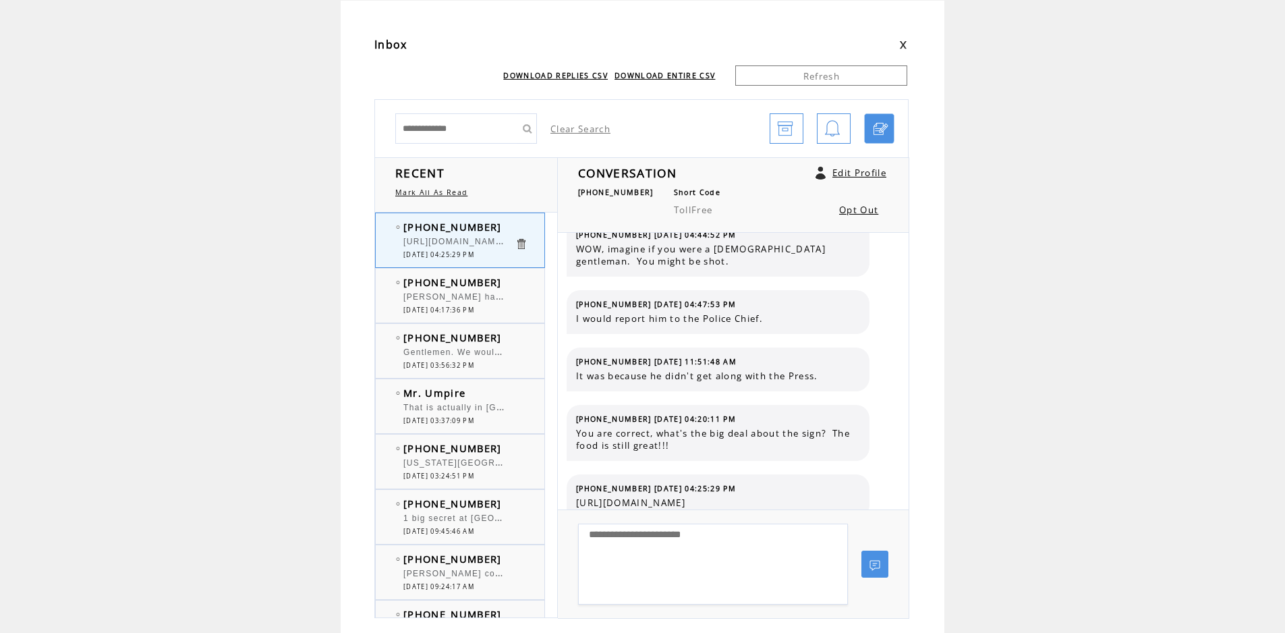
click at [786, 484] on td "[PHONE_NUMBER] [DATE] 04:25:29 PM" at bounding box center [717, 488] width 283 height 9
click at [523, 289] on td at bounding box center [528, 290] width 27 height 3
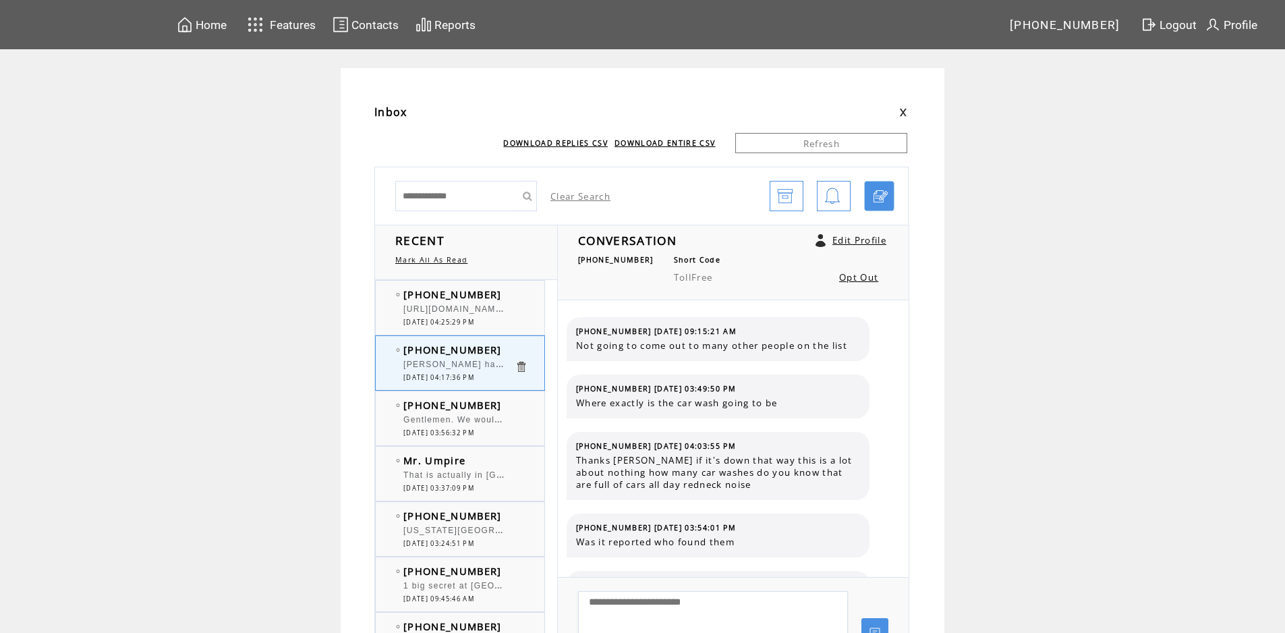
scroll to position [237, 0]
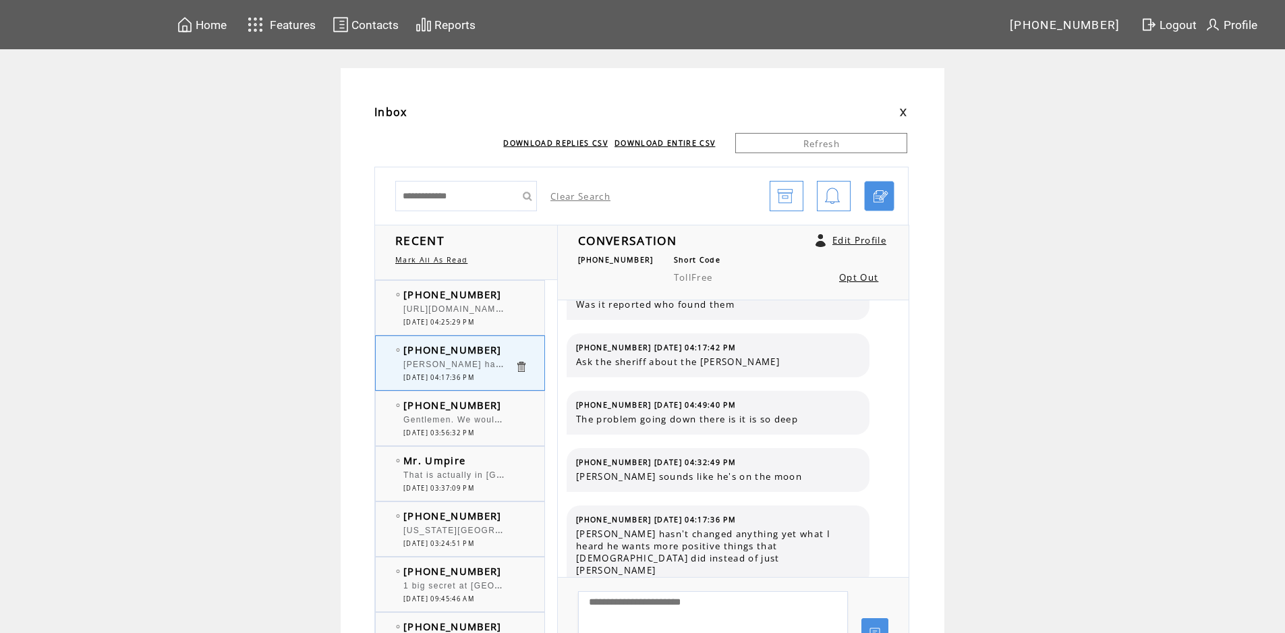
click at [500, 288] on td "[PHONE_NUMBER]" at bounding box center [458, 293] width 111 height 13
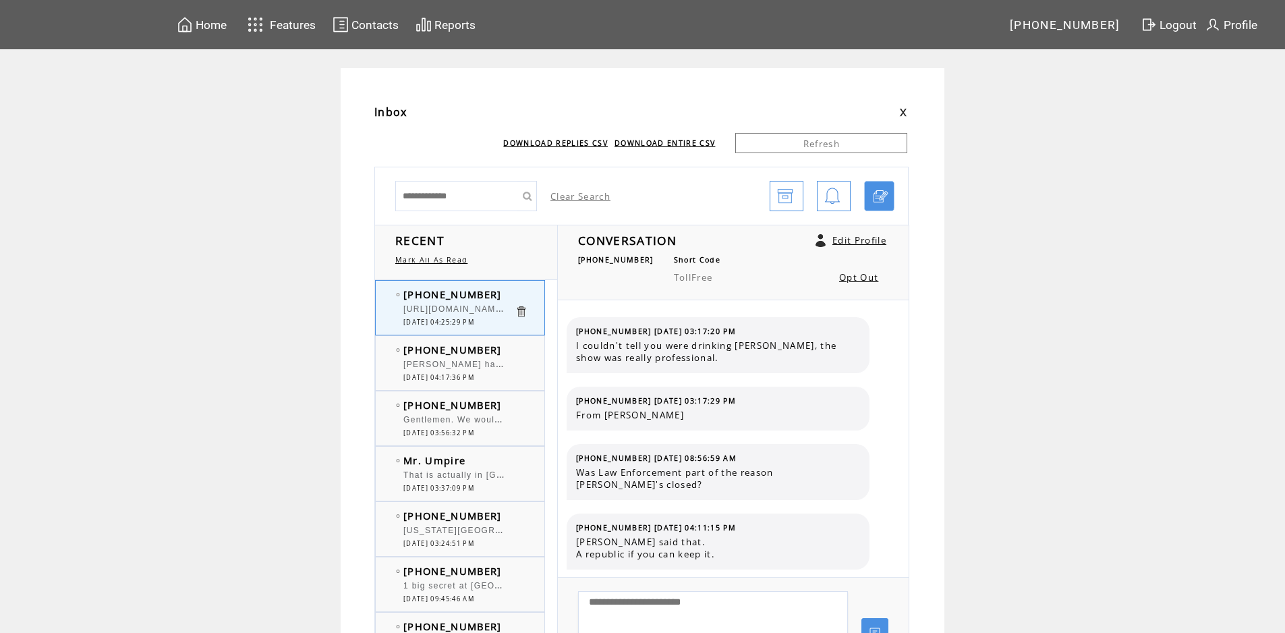
scroll to position [1252, 0]
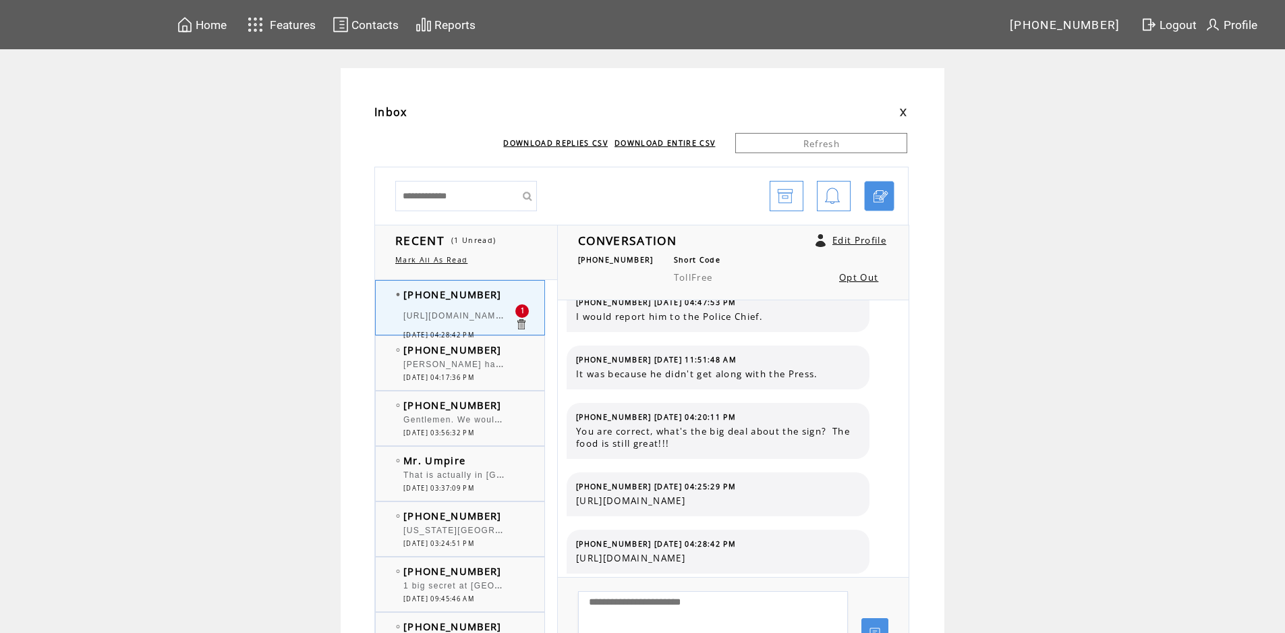
click at [513, 345] on td "[PHONE_NUMBER]" at bounding box center [458, 349] width 111 height 13
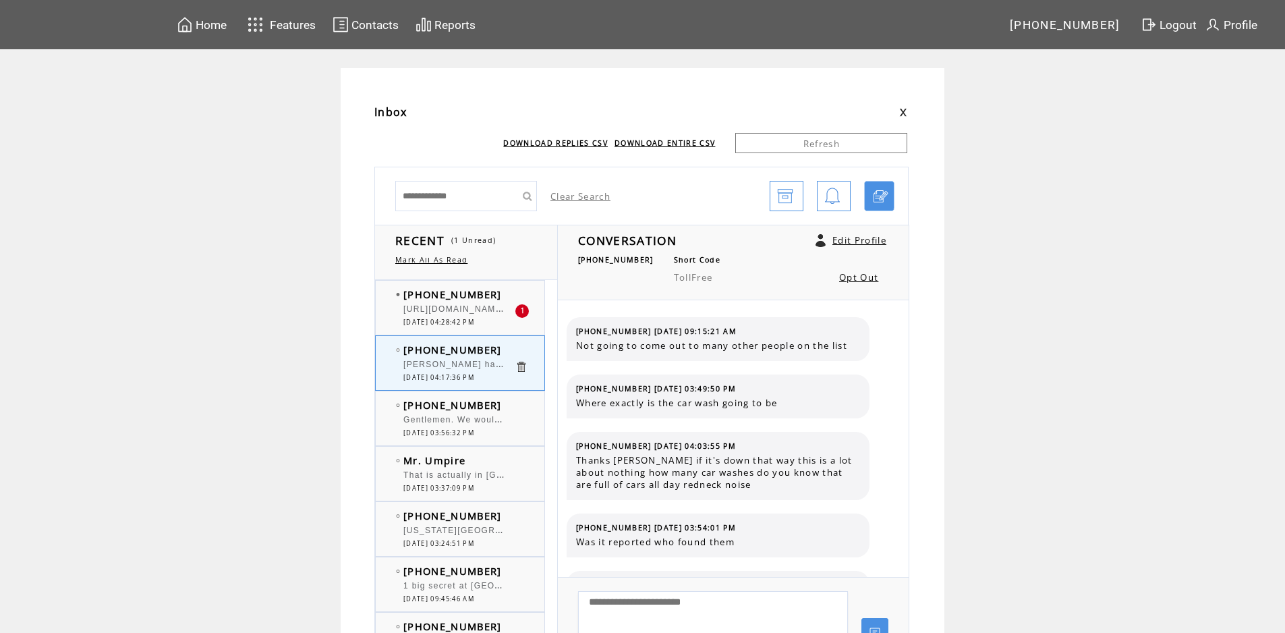
scroll to position [237, 0]
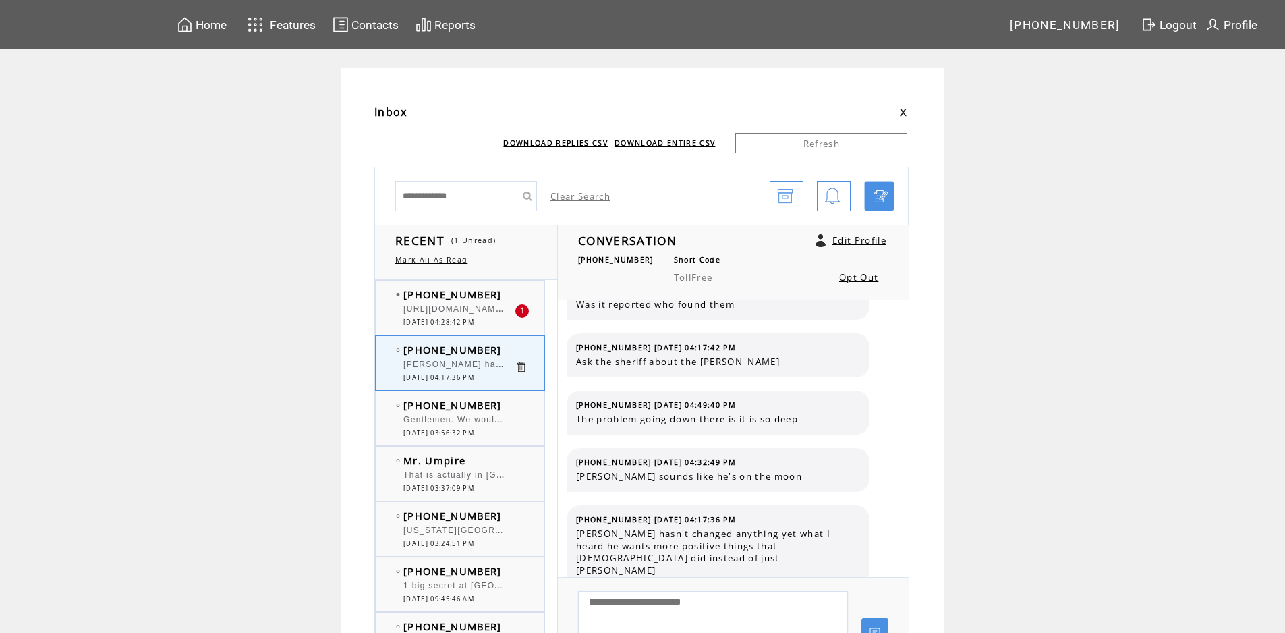
click at [511, 294] on td "[PHONE_NUMBER]" at bounding box center [458, 293] width 111 height 13
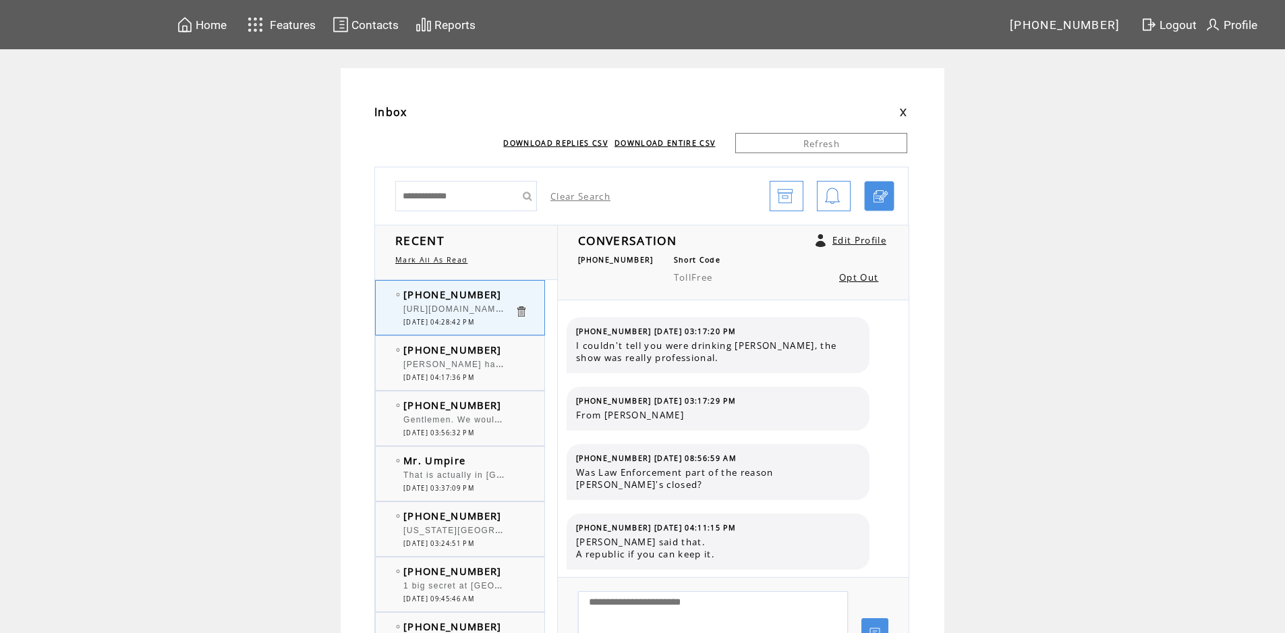
scroll to position [1321, 0]
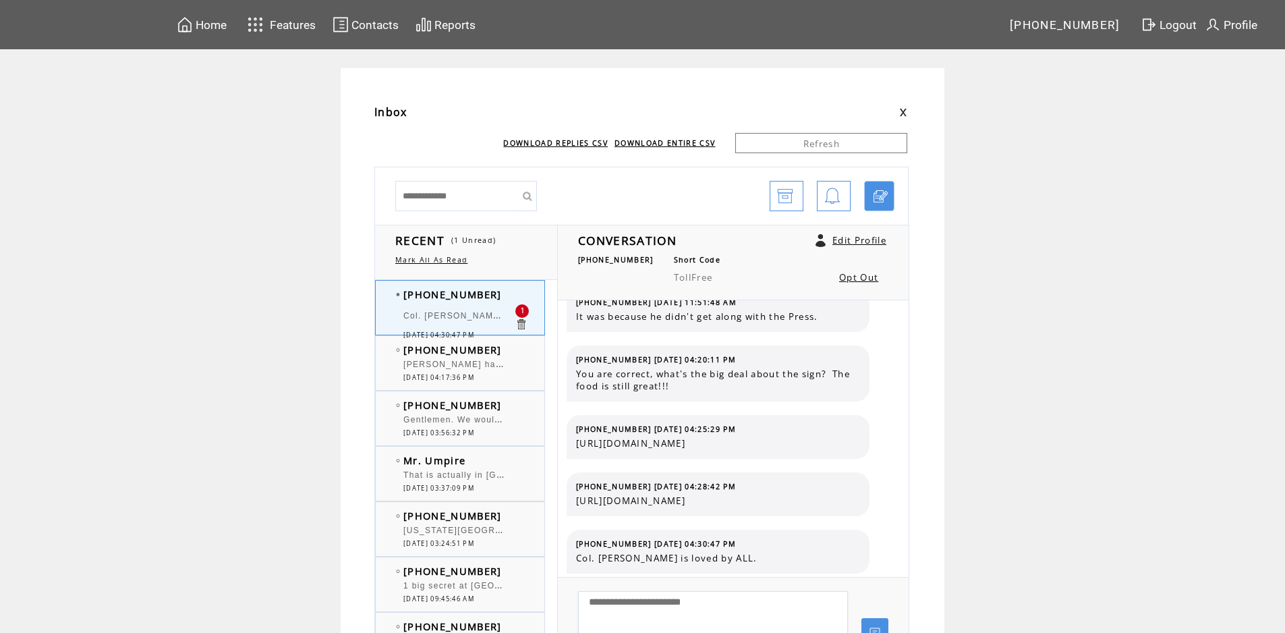
click at [506, 297] on td "[PHONE_NUMBER]" at bounding box center [458, 293] width 111 height 13
click at [499, 346] on td "[PHONE_NUMBER]" at bounding box center [458, 349] width 111 height 13
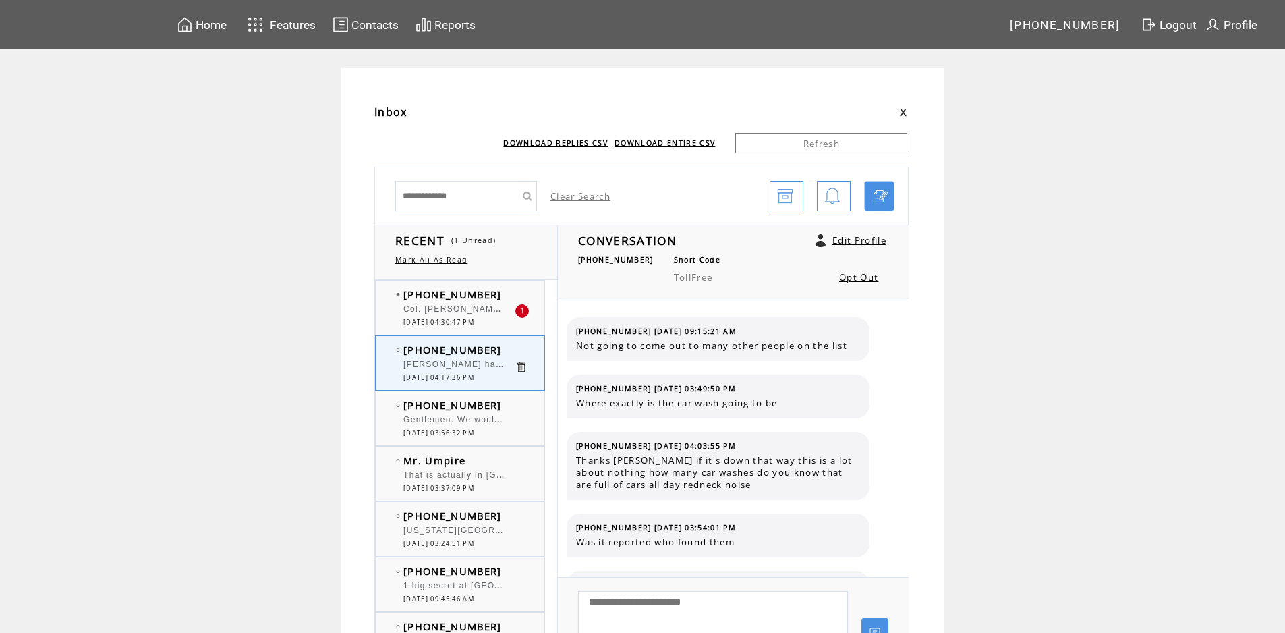
scroll to position [237, 0]
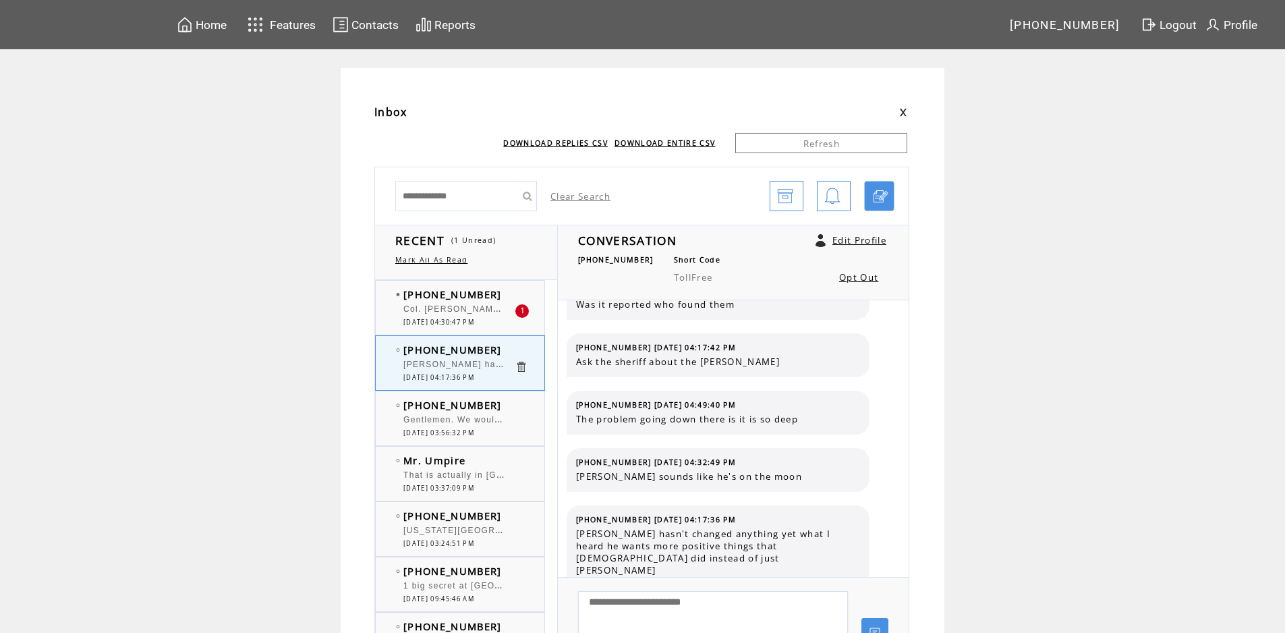
click at [502, 294] on td "[PHONE_NUMBER]" at bounding box center [458, 293] width 111 height 13
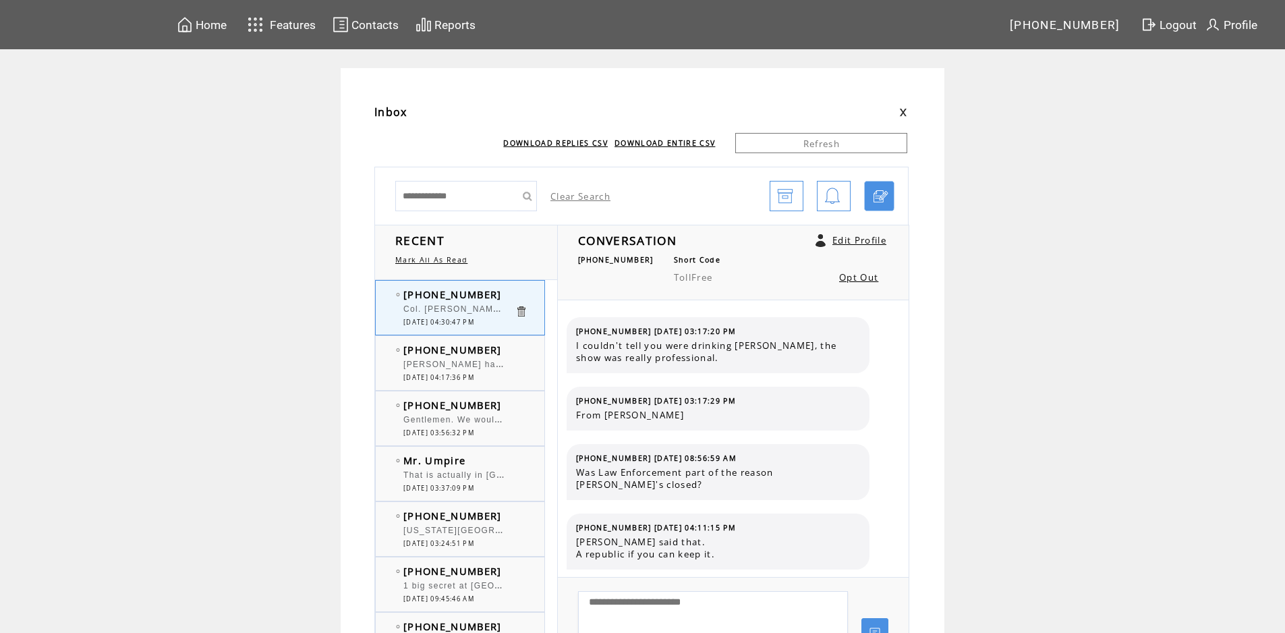
scroll to position [1379, 0]
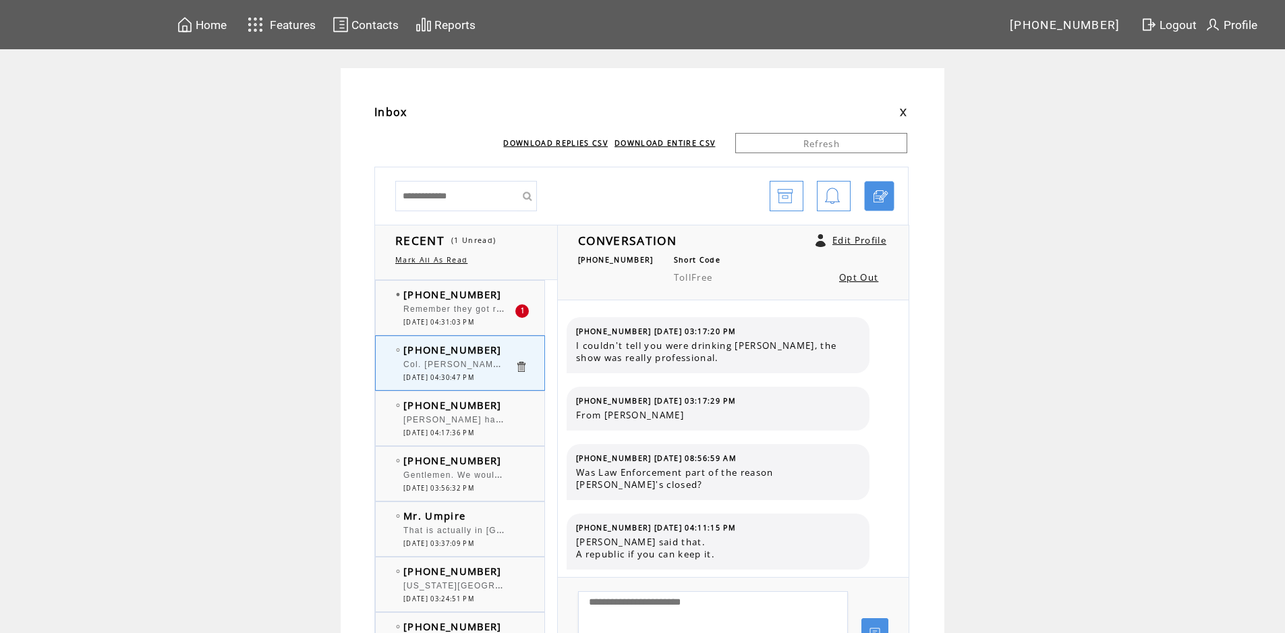
scroll to position [1379, 0]
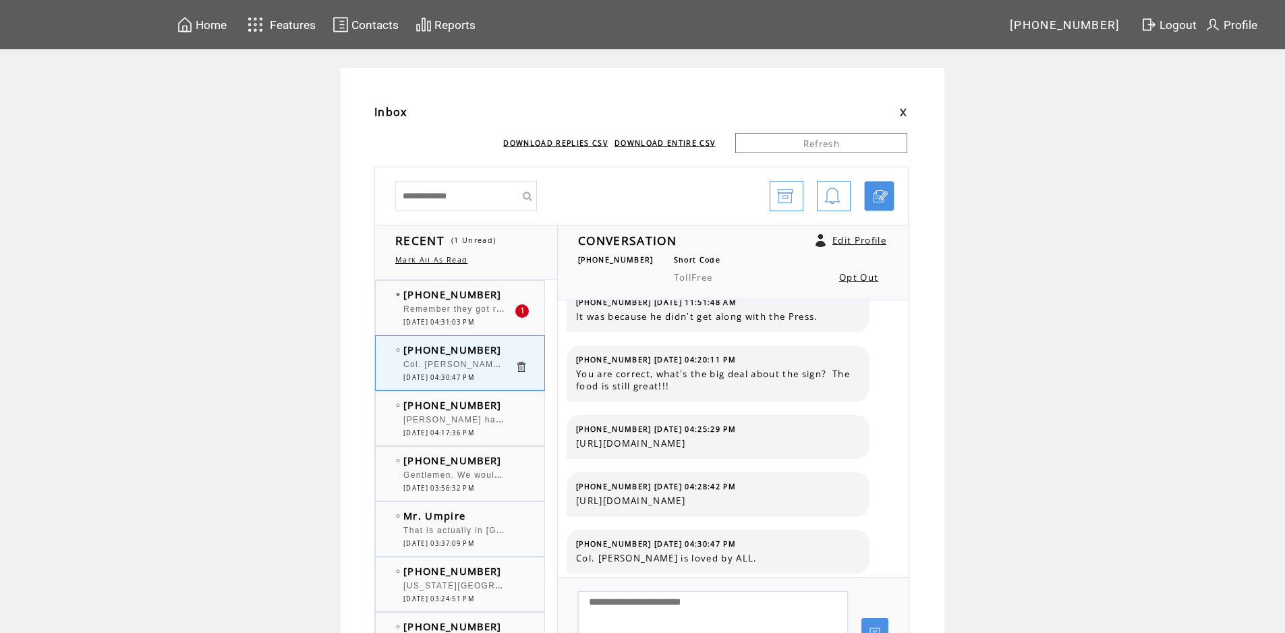
click at [502, 294] on td "[PHONE_NUMBER]" at bounding box center [458, 293] width 111 height 13
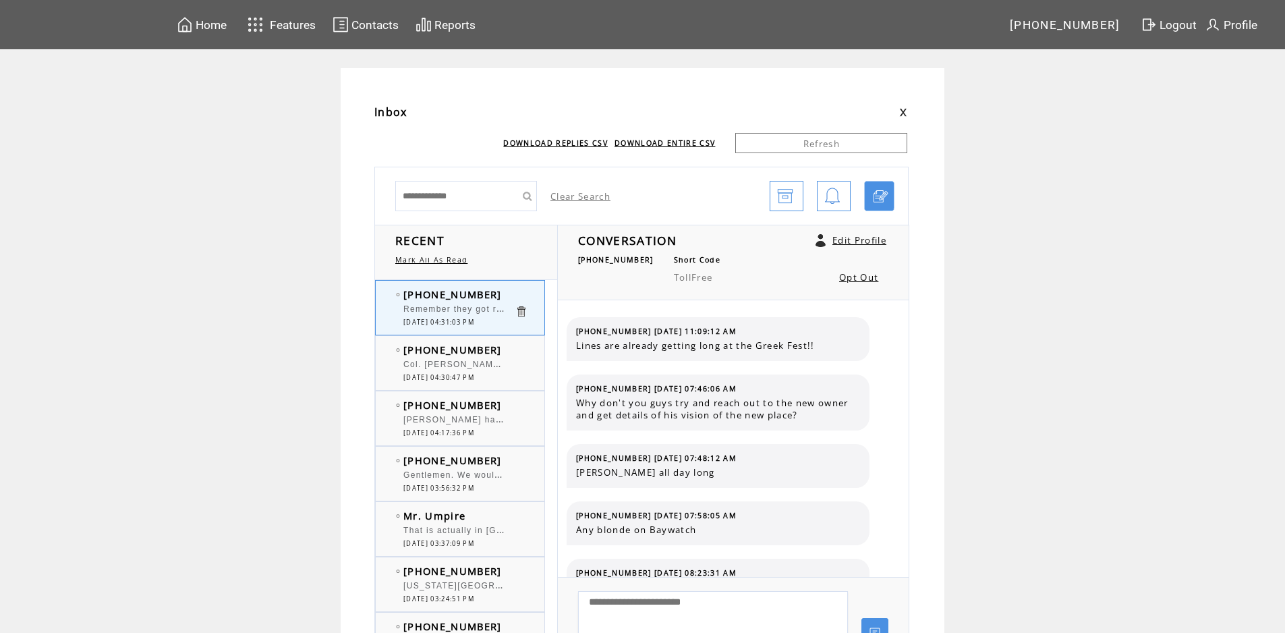
scroll to position [307, 0]
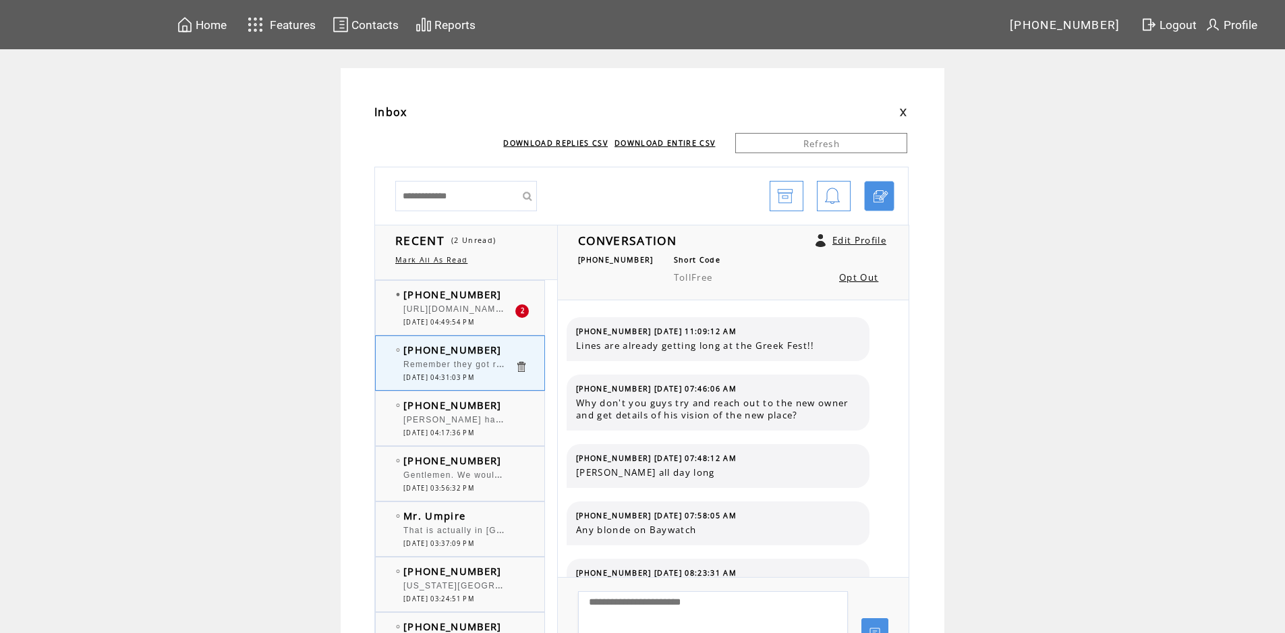
scroll to position [307, 0]
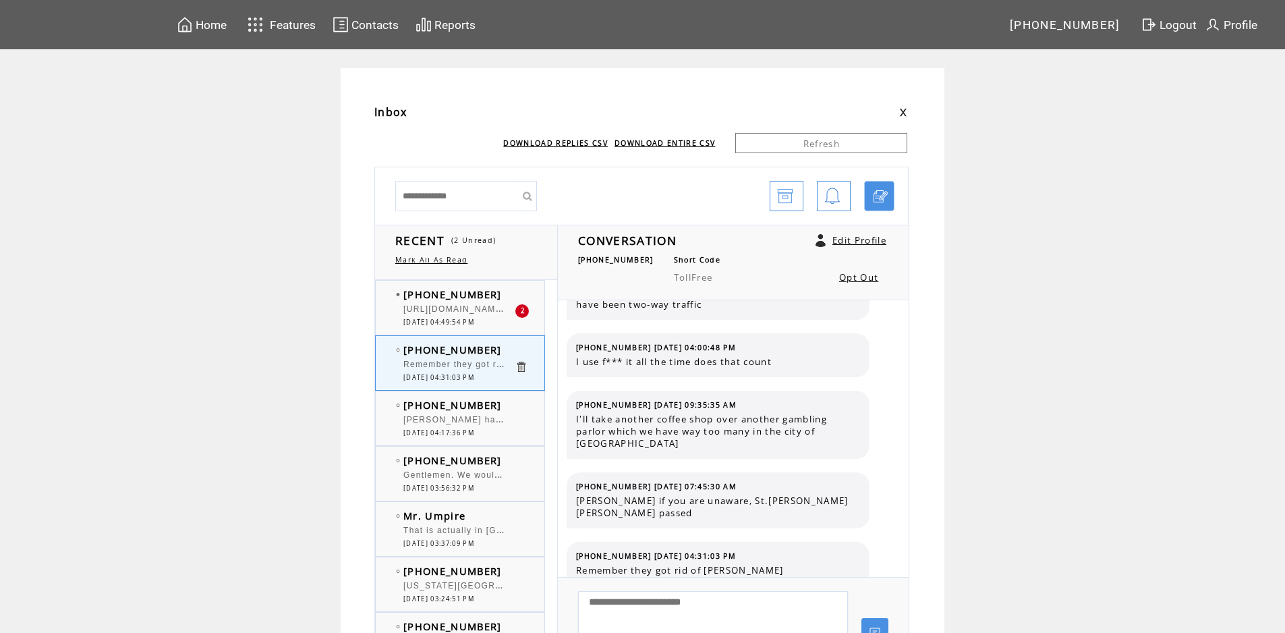
click at [510, 301] on div at bounding box center [458, 302] width 111 height 3
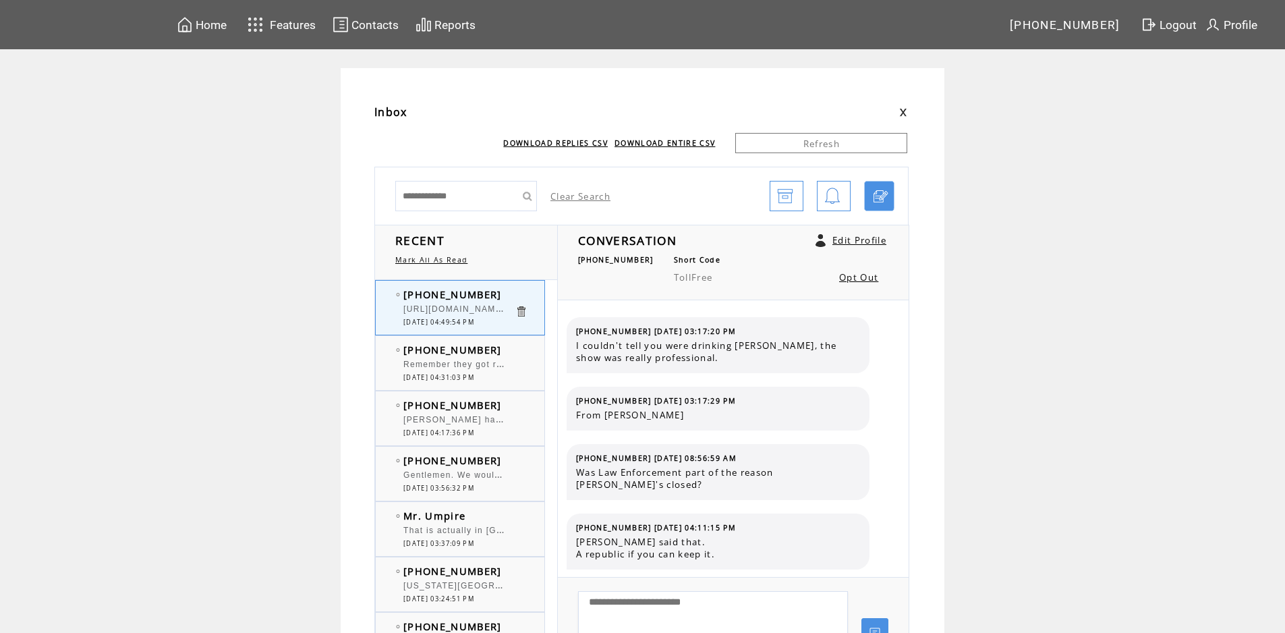
scroll to position [1493, 0]
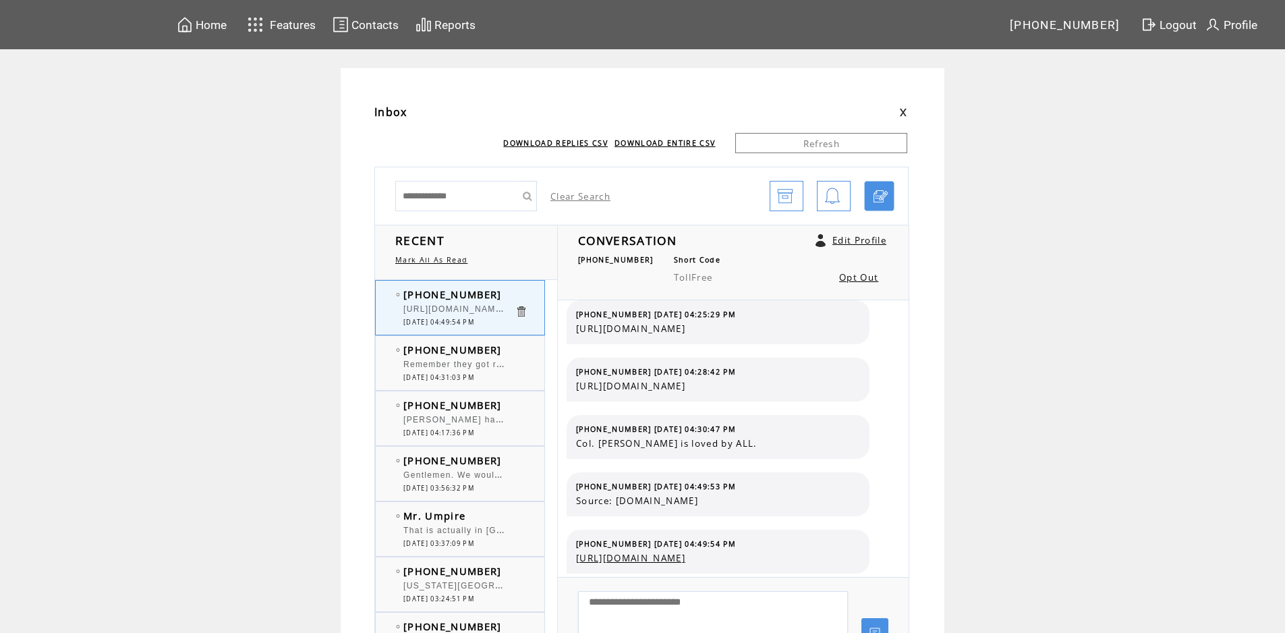
click at [685, 556] on link "[URL][DOMAIN_NAME]" at bounding box center [630, 558] width 109 height 12
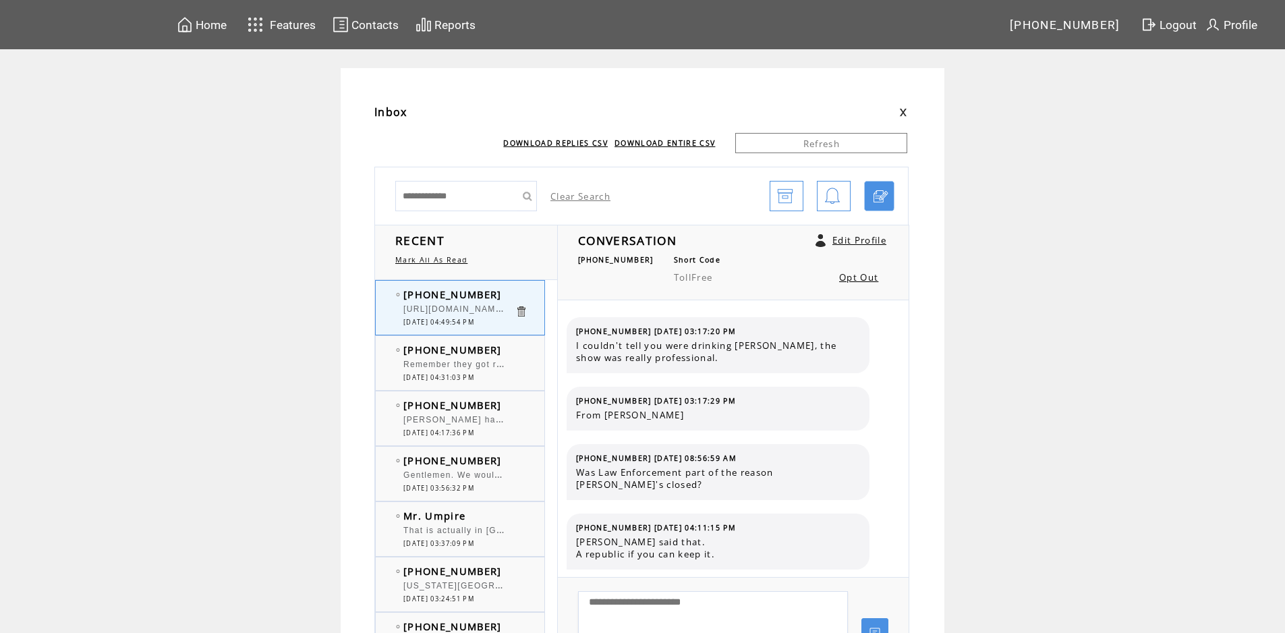
scroll to position [1493, 0]
